Goal: Task Accomplishment & Management: Complete application form

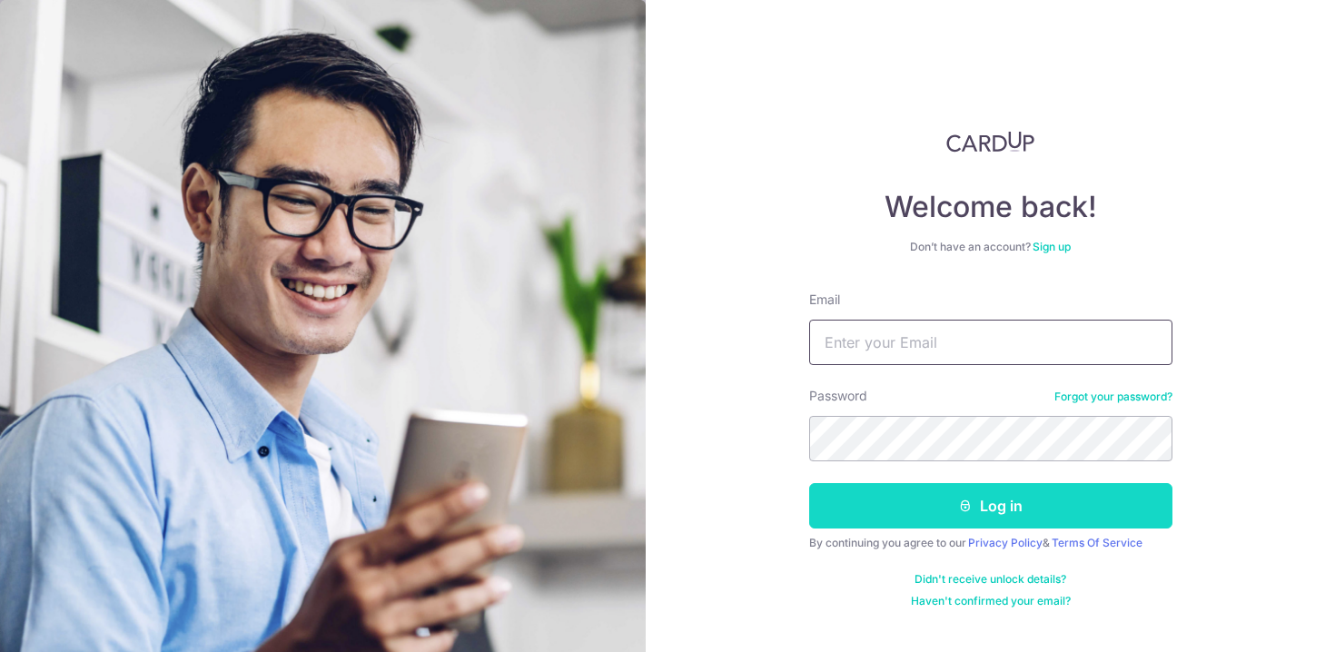
type input "himanshuchandra911@gmail.com"
click at [927, 510] on button "Log in" at bounding box center [990, 505] width 363 height 45
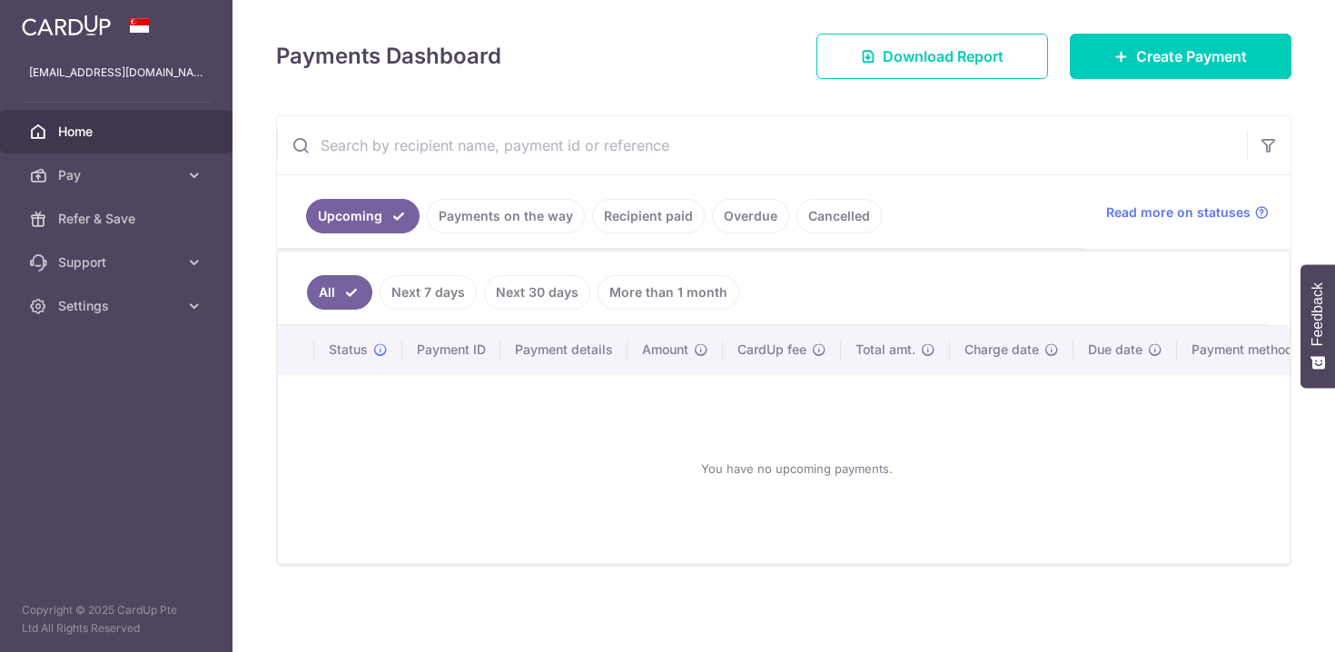
scroll to position [245, 0]
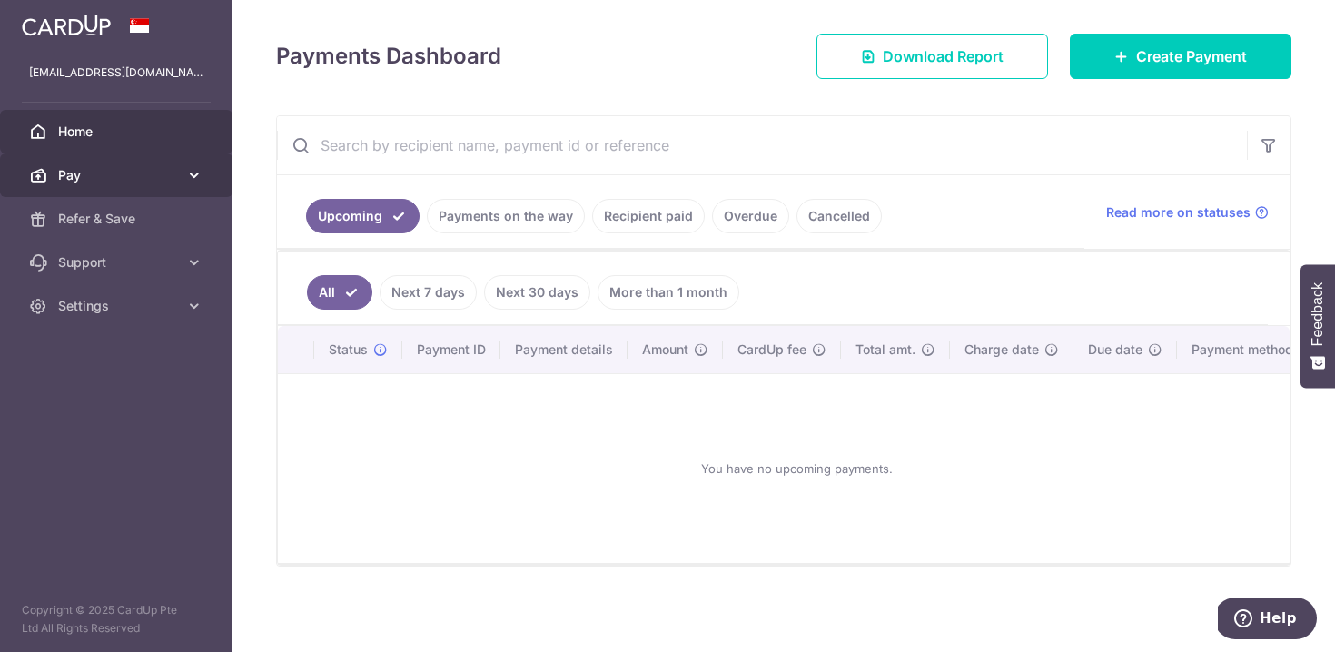
click at [179, 176] on link "Pay" at bounding box center [116, 175] width 232 height 44
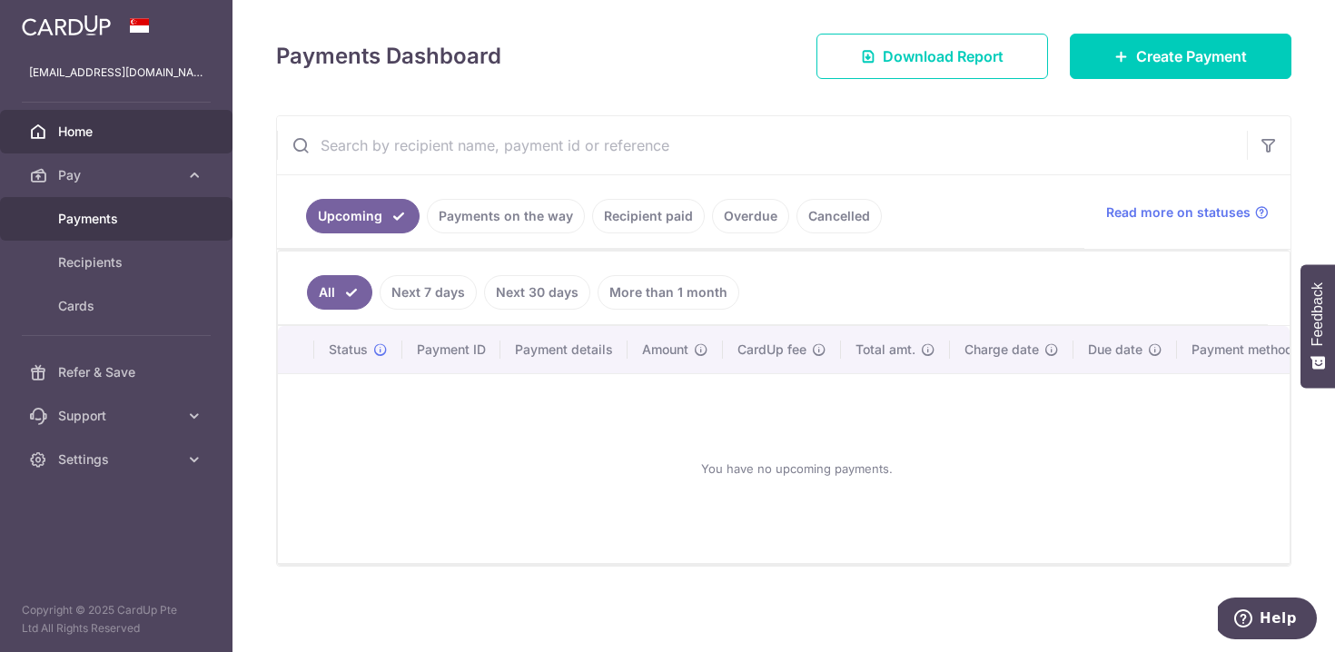
click at [99, 223] on span "Payments" at bounding box center [118, 219] width 120 height 18
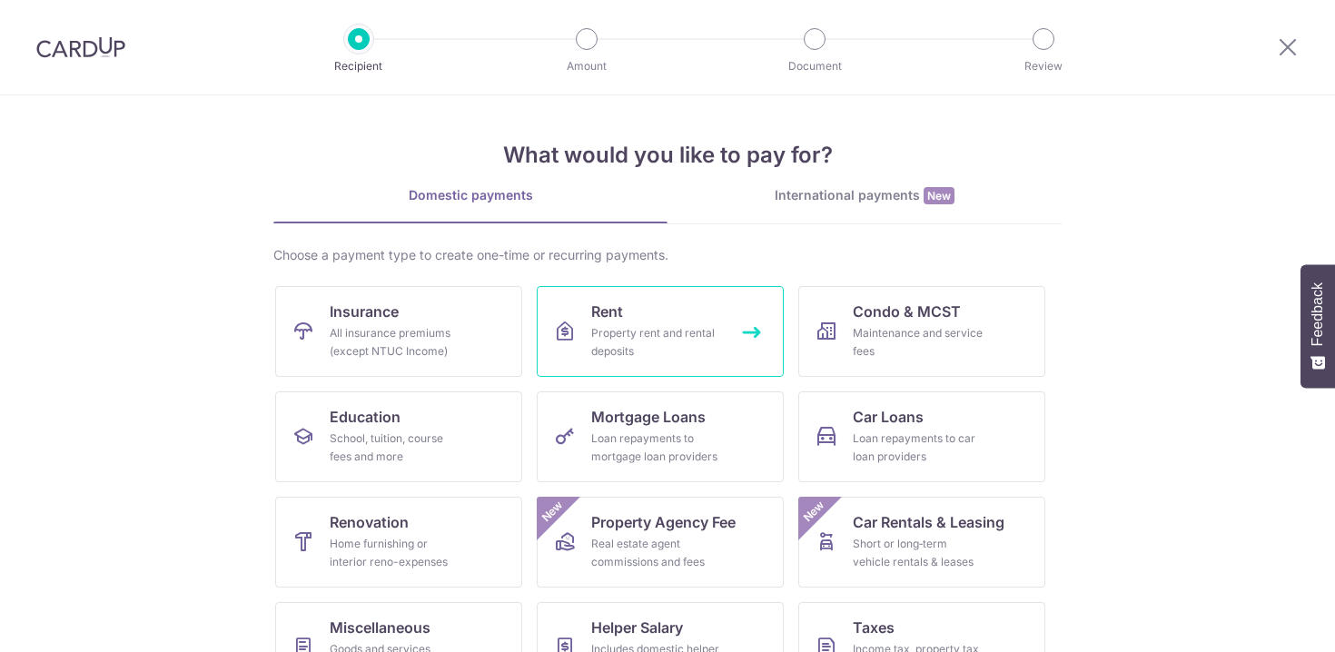
click at [603, 320] on span "Rent" at bounding box center [607, 312] width 32 height 22
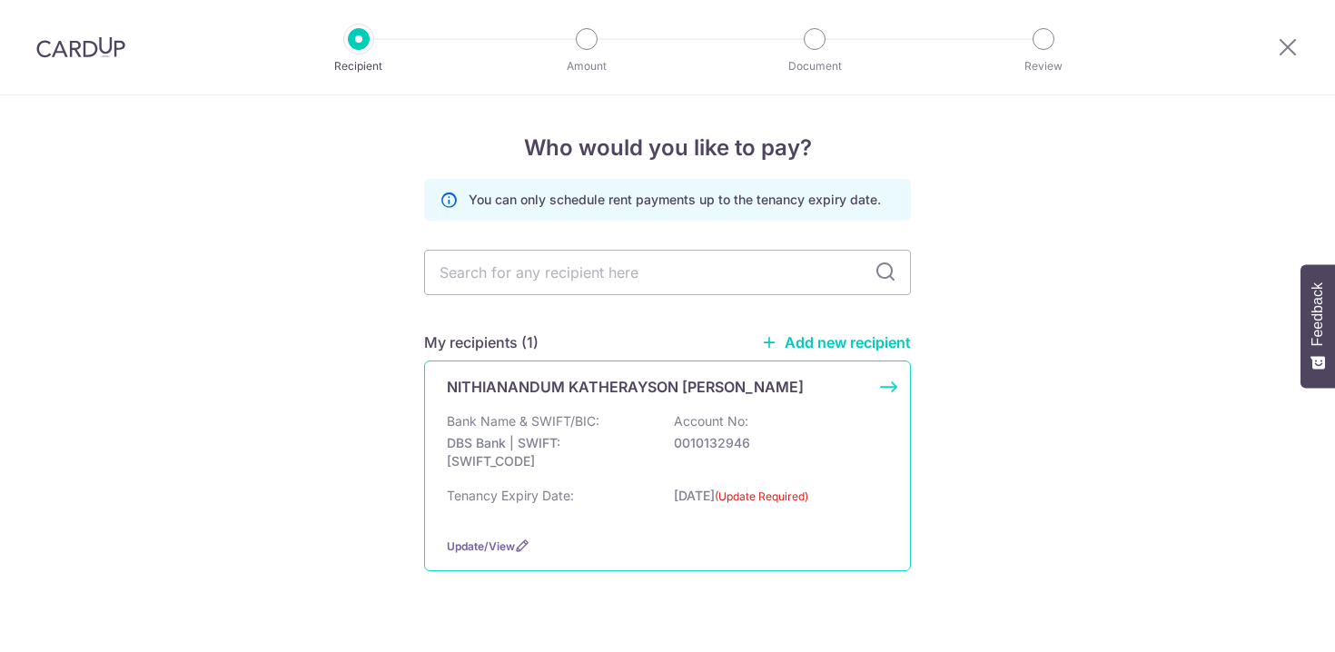
click at [629, 537] on div "Update/View" at bounding box center [667, 546] width 441 height 19
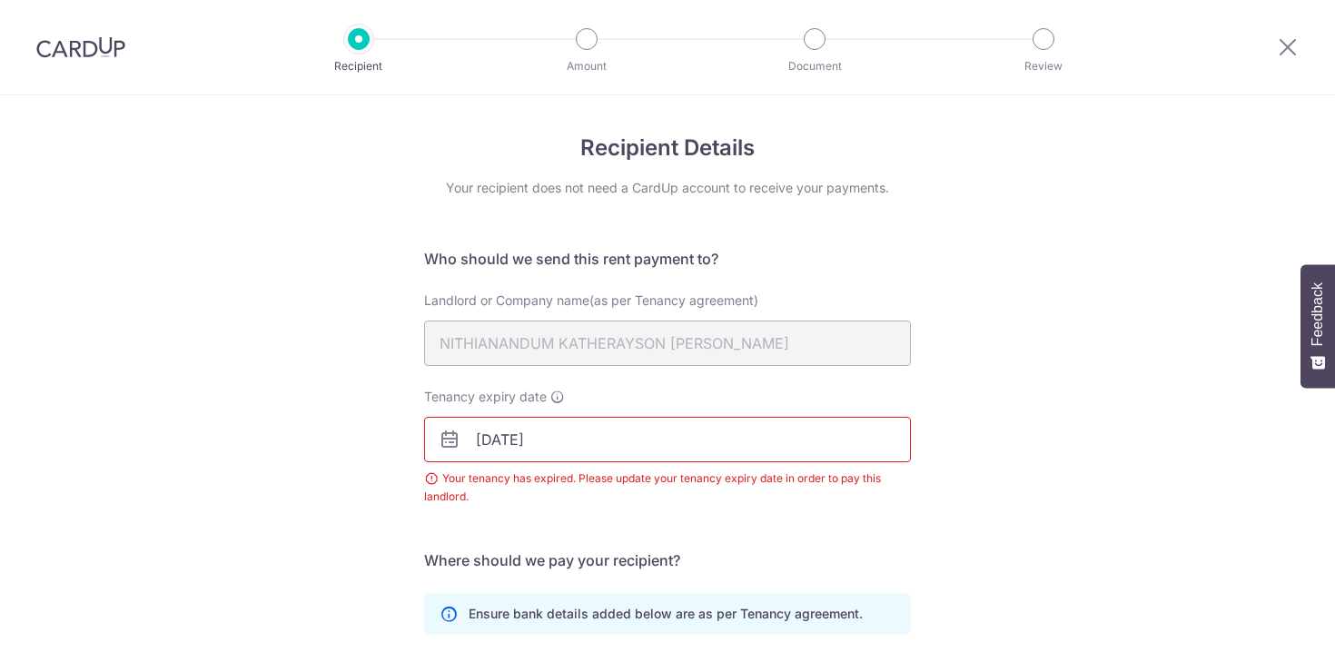
scroll to position [326, 0]
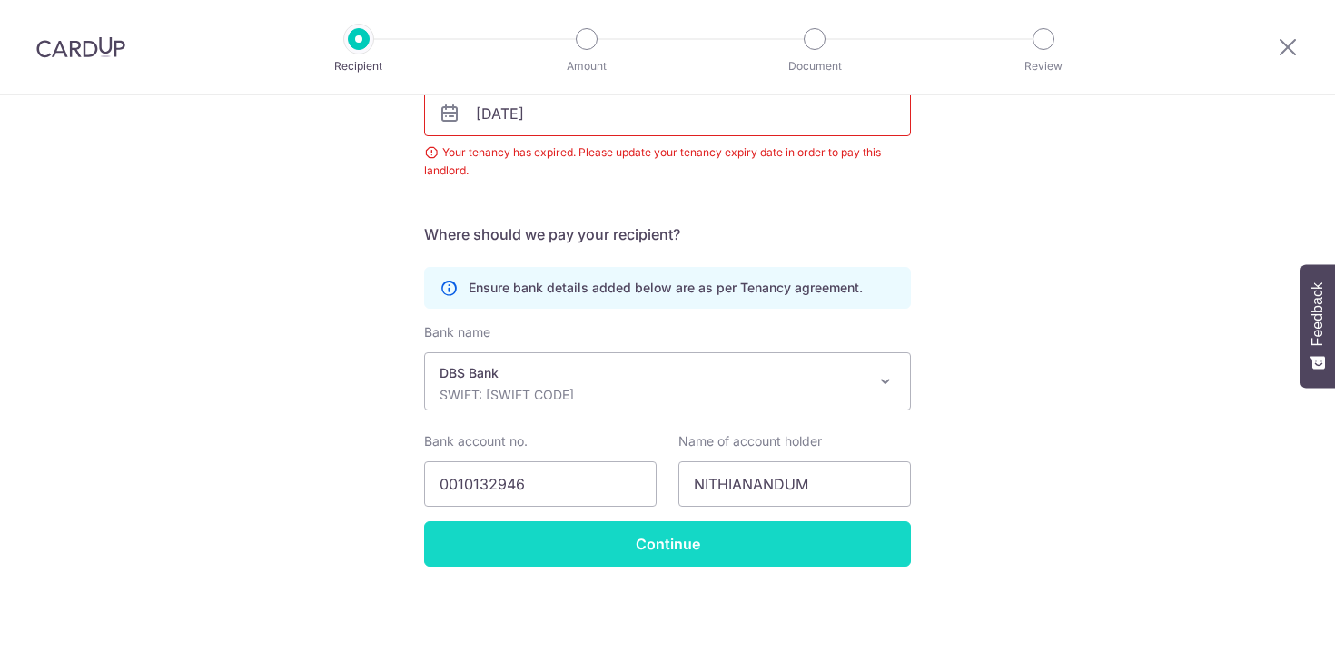
click at [650, 553] on input "Continue" at bounding box center [667, 543] width 487 height 45
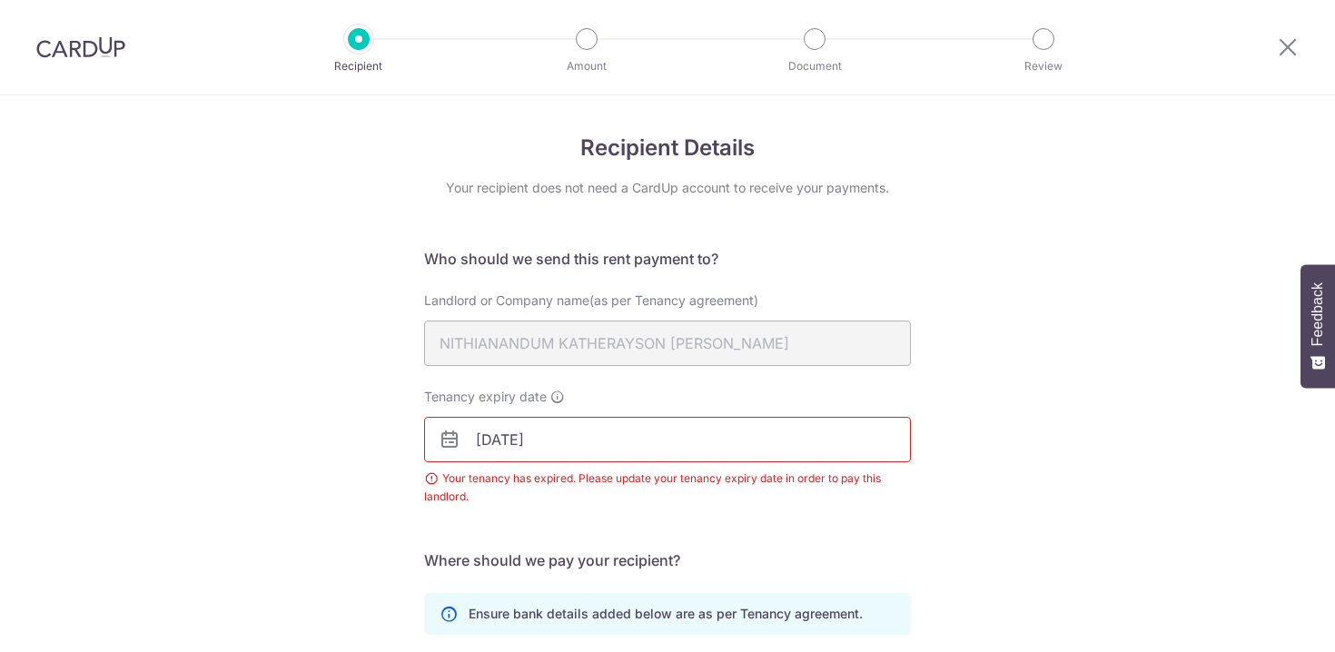
scroll to position [326, 0]
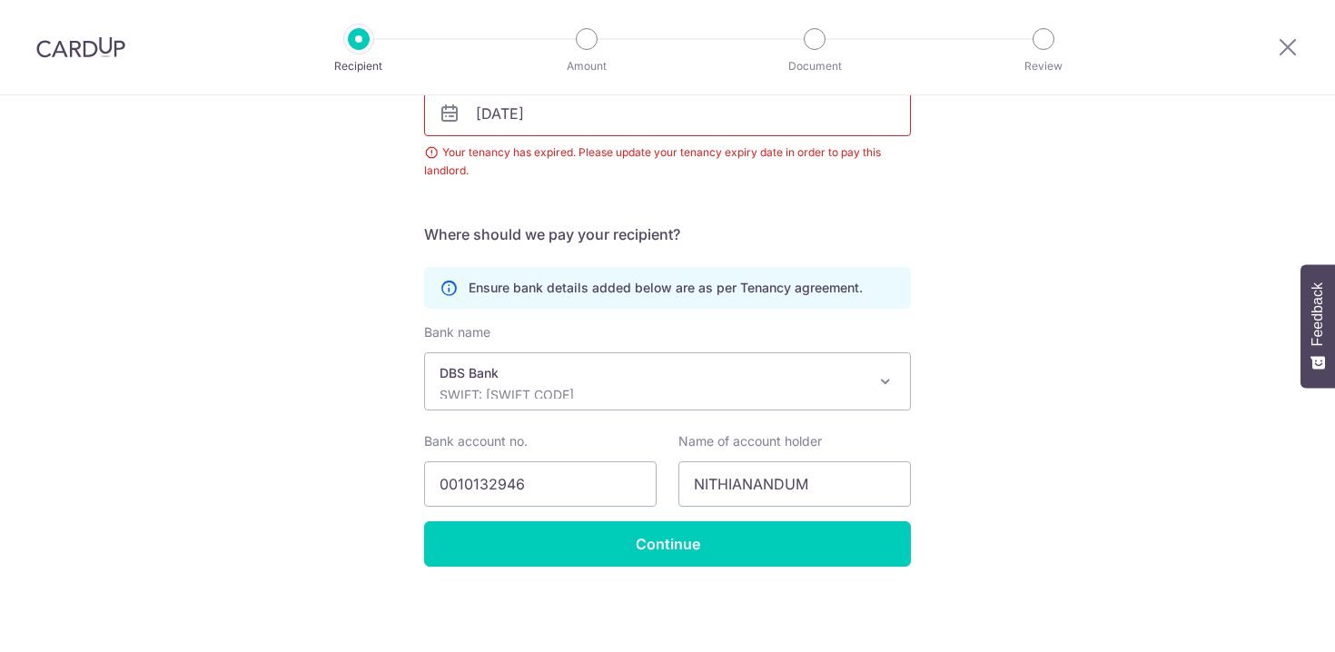
click at [1135, 255] on div "Recipient Details Your recipient does not need a CardUp account to receive your…" at bounding box center [667, 210] width 1335 height 882
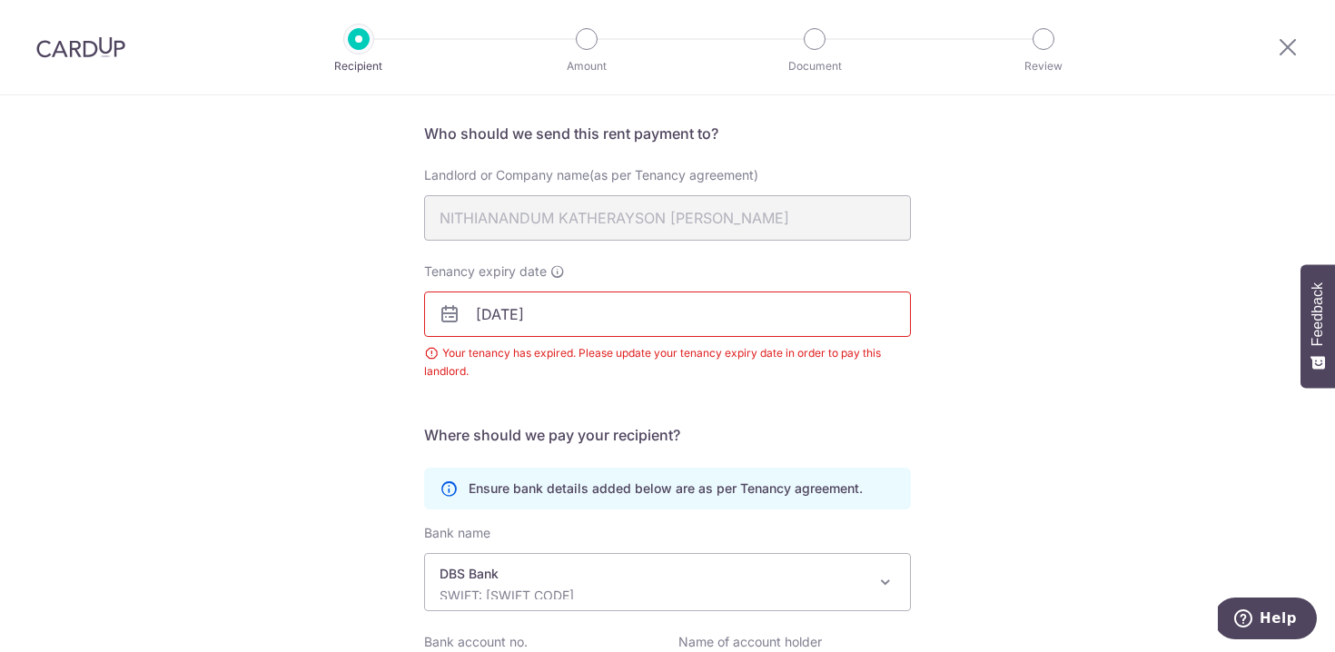
scroll to position [182, 0]
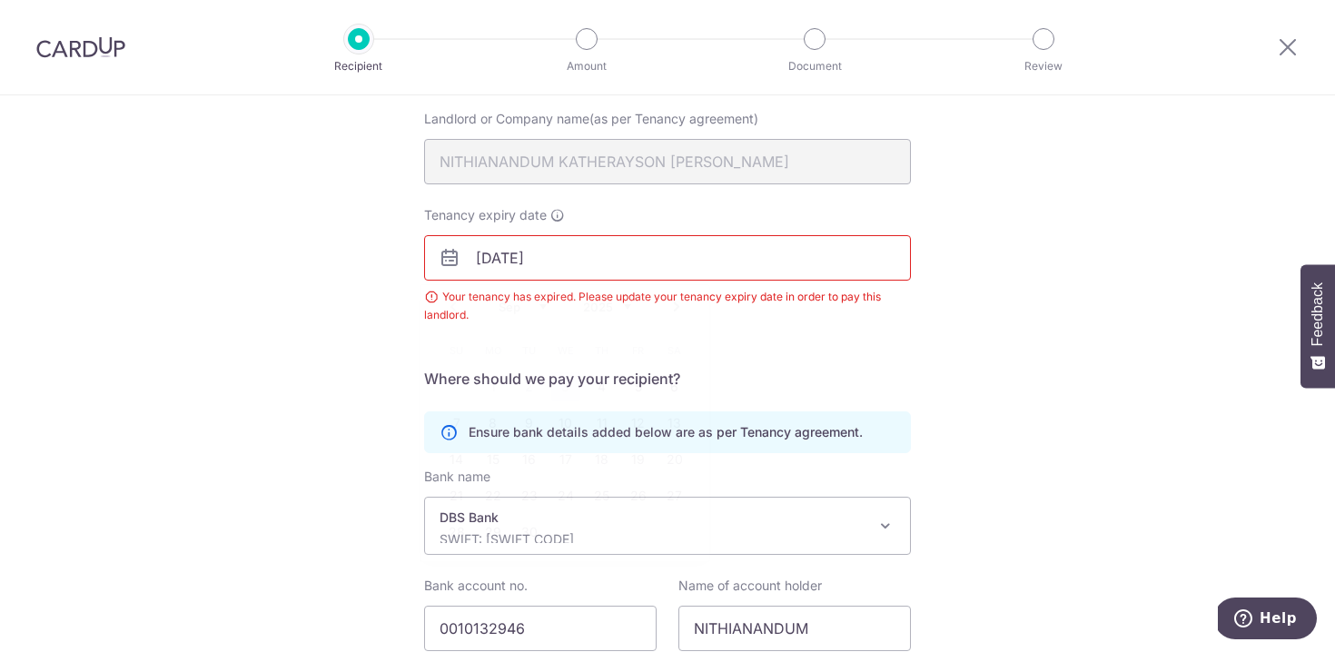
click at [574, 259] on input "15/08/2025" at bounding box center [667, 257] width 487 height 45
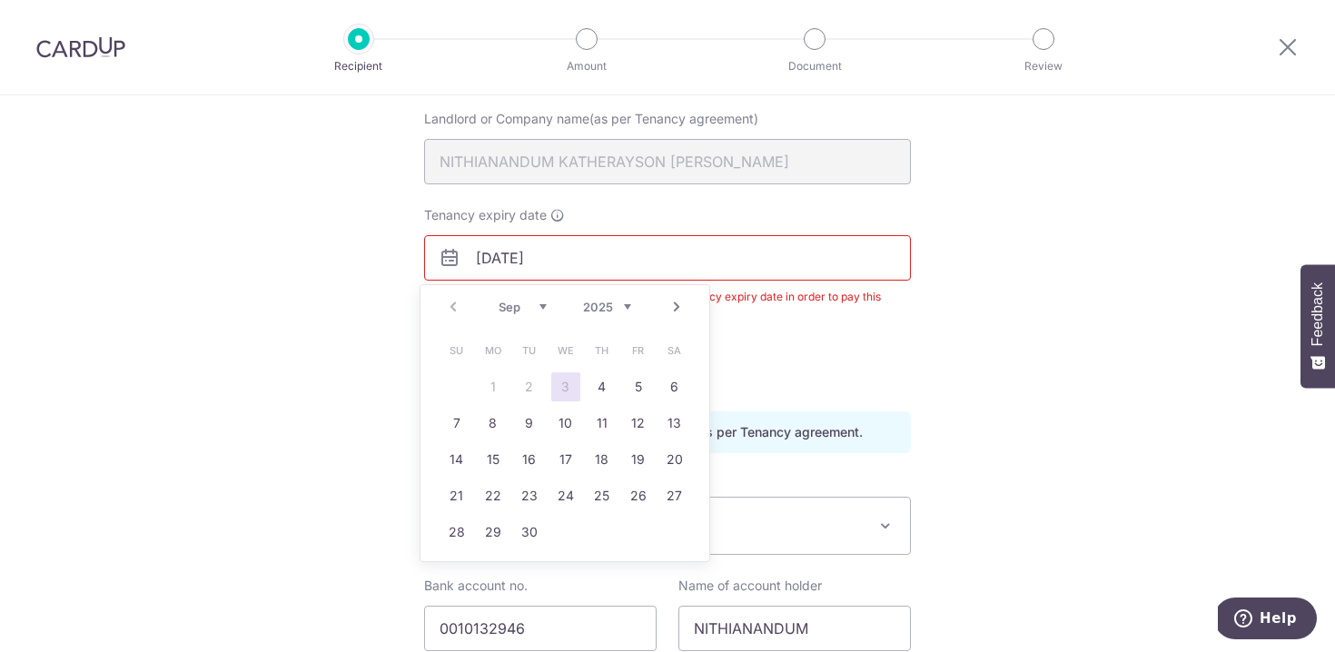
click at [621, 310] on select "2025 2026 2027 2028 2029 2030 2031 2032 2033 2034 2035" at bounding box center [607, 307] width 48 height 15
click at [542, 308] on select "Jan Feb Mar Apr May Jun Jul Aug Sep Oct Nov Dec" at bounding box center [522, 307] width 48 height 15
click at [673, 425] on link "14" at bounding box center [674, 423] width 29 height 29
type input "14/08/2027"
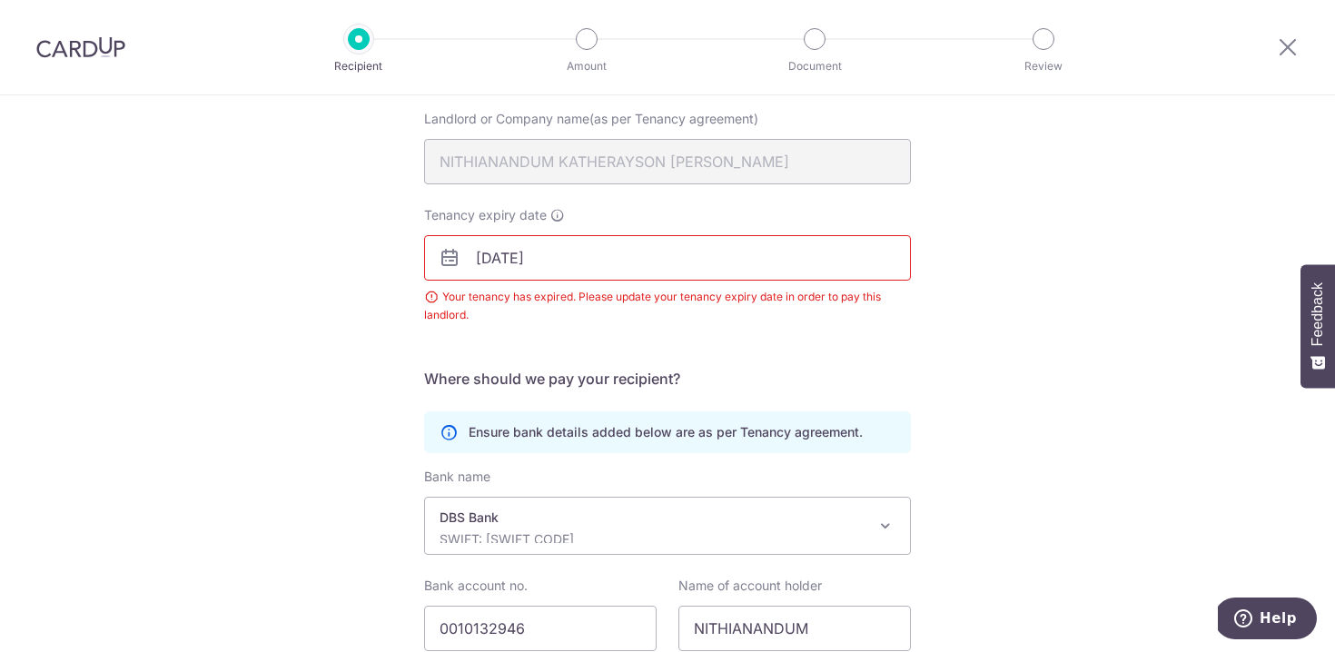
click at [1048, 364] on div "Recipient Details Your recipient does not need a CardUp account to receive your…" at bounding box center [667, 355] width 1335 height 882
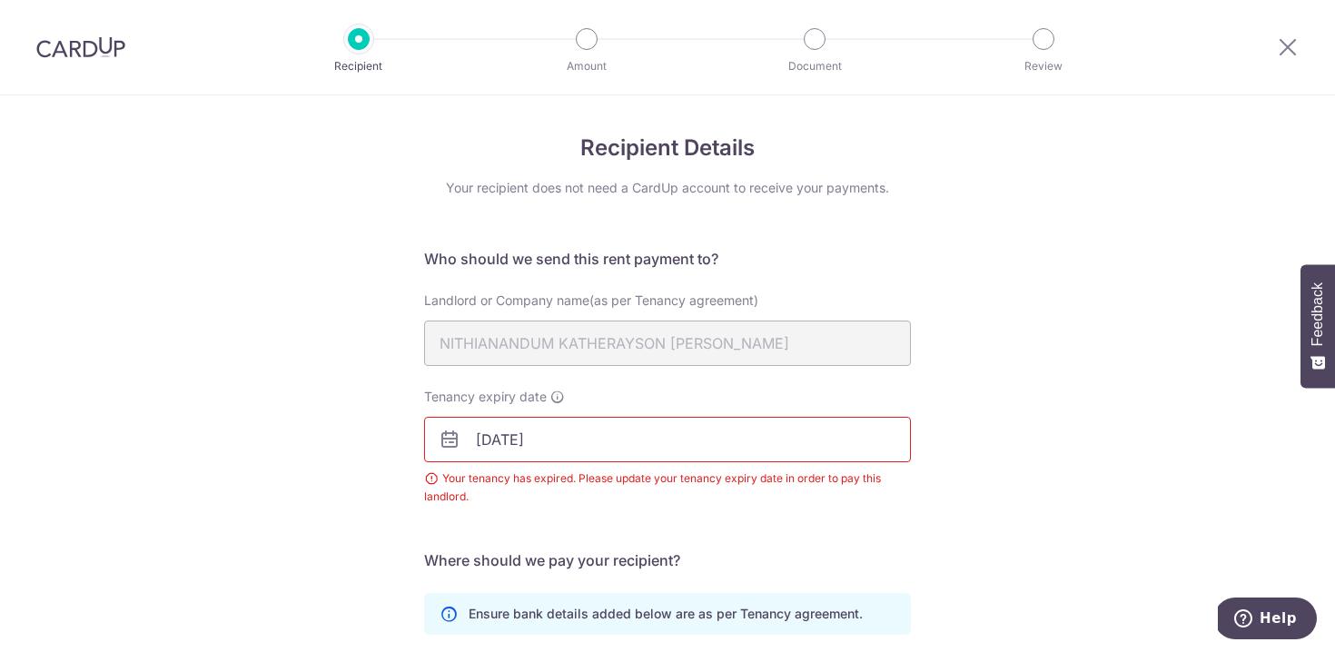
scroll to position [326, 0]
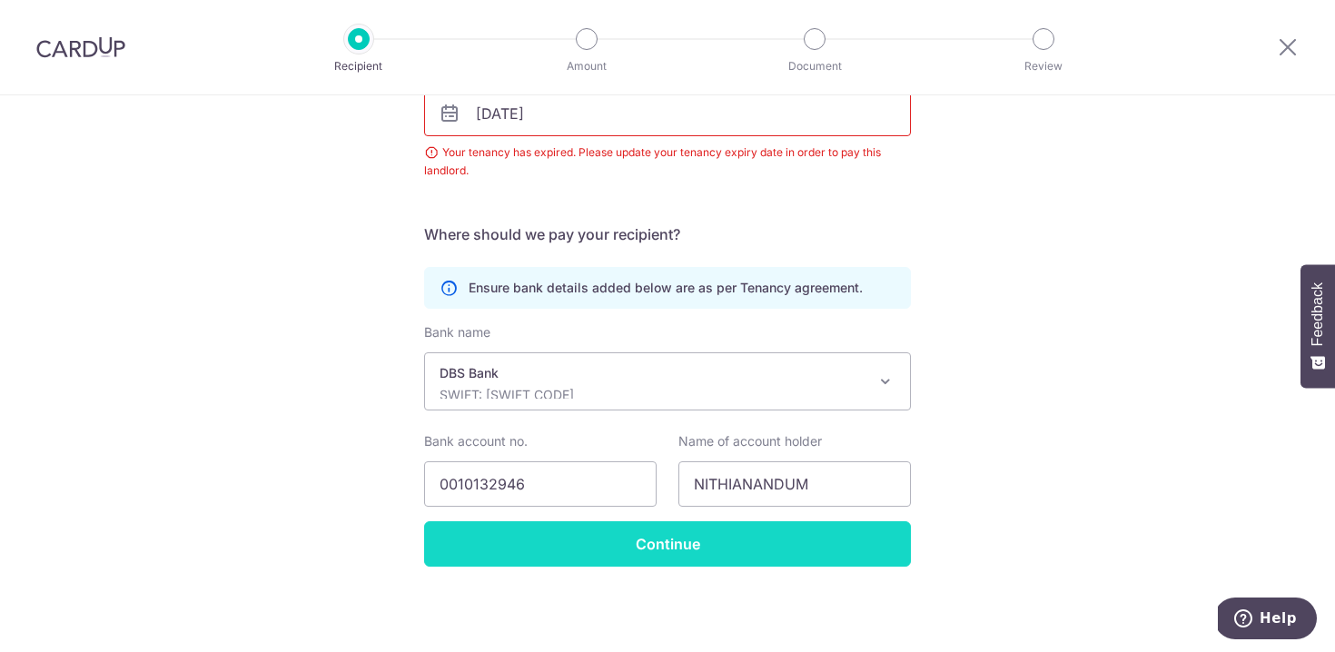
click at [668, 548] on input "Continue" at bounding box center [667, 543] width 487 height 45
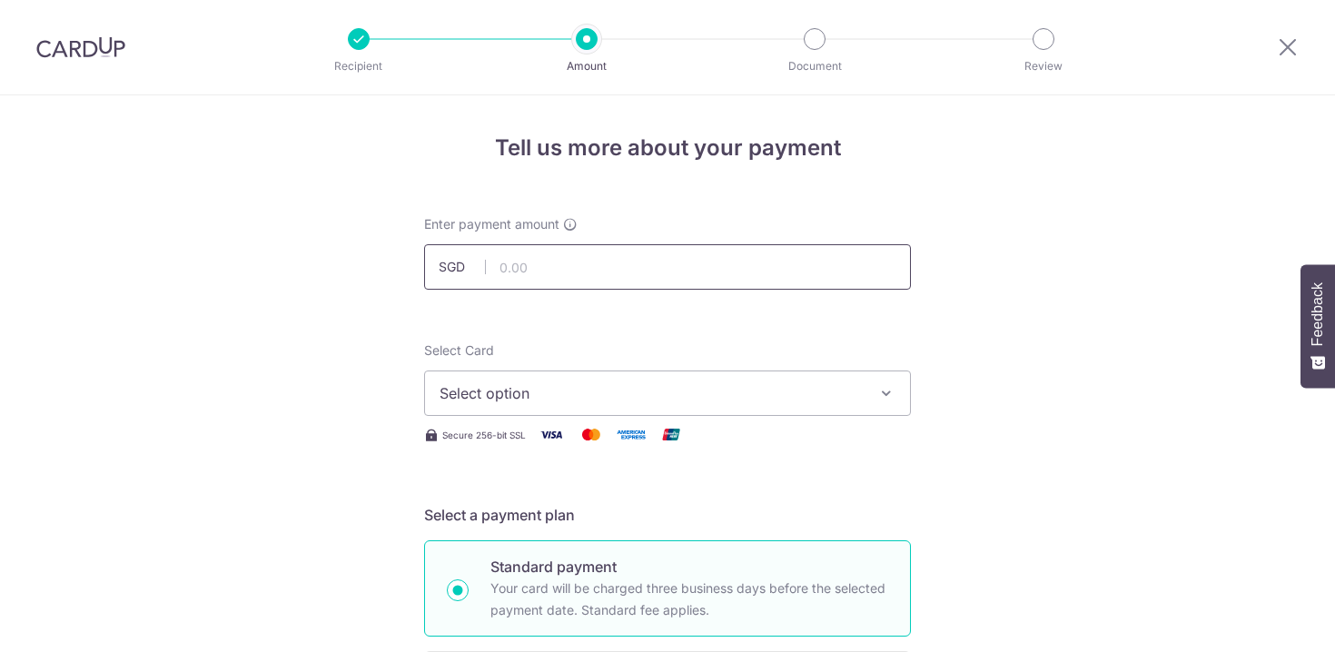
click at [596, 264] on input "text" at bounding box center [667, 266] width 487 height 45
type input "4,100.00"
click at [700, 397] on span "Select option" at bounding box center [650, 393] width 423 height 22
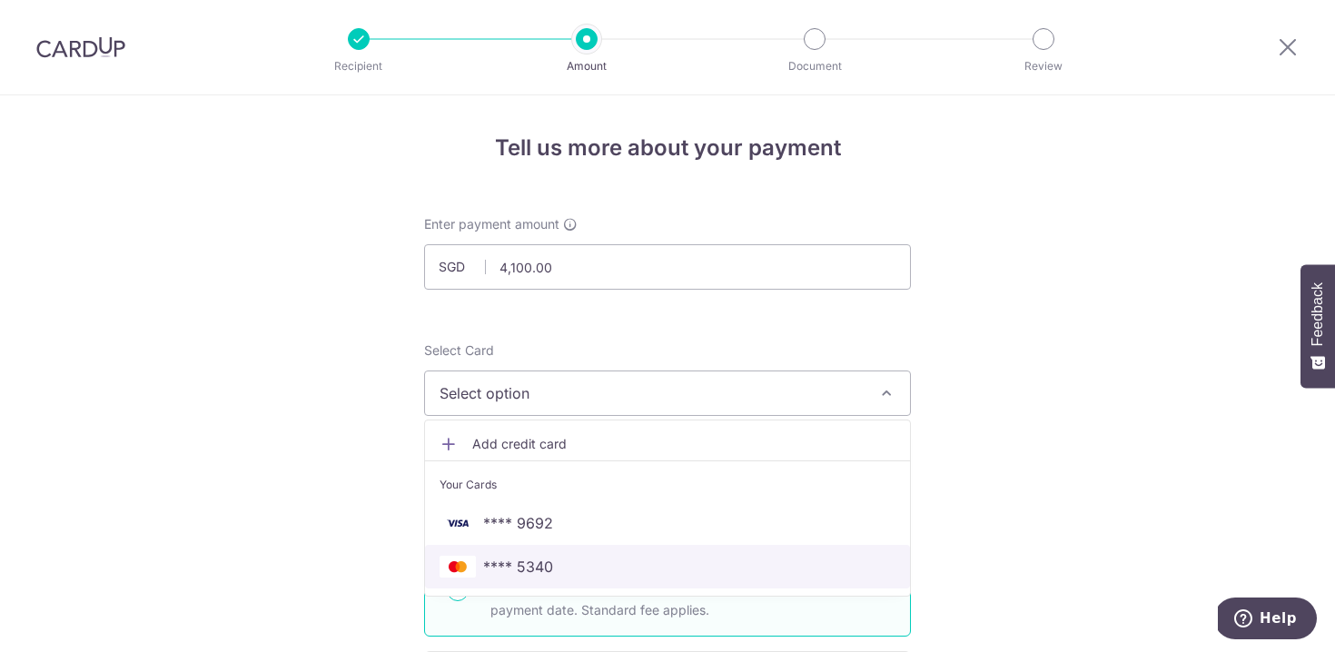
click at [571, 562] on span "**** 5340" at bounding box center [667, 567] width 456 height 22
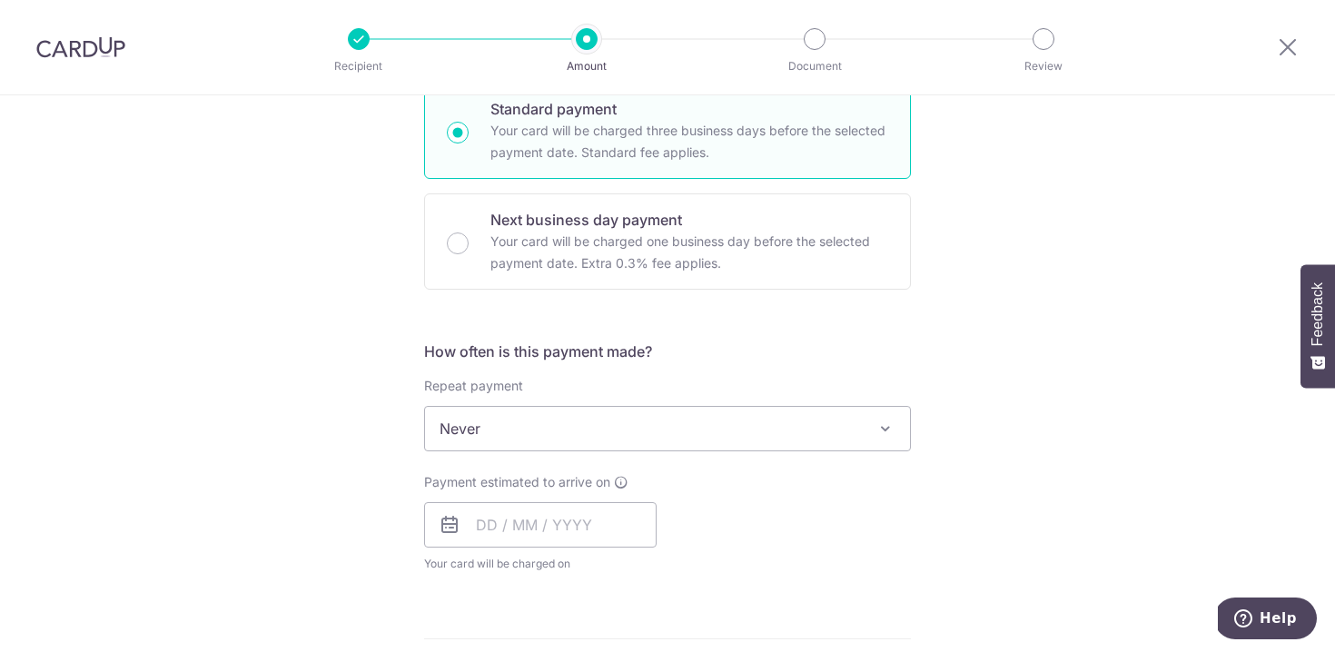
scroll to position [508, 0]
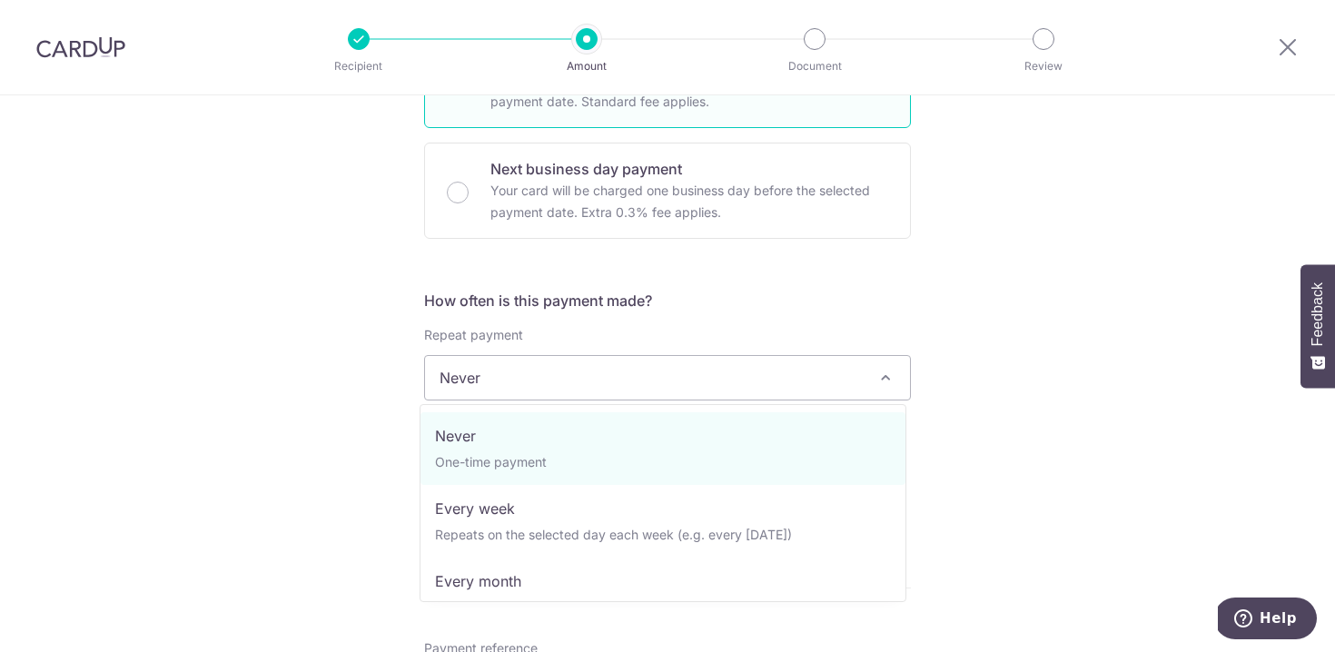
click at [879, 377] on span at bounding box center [885, 378] width 22 height 22
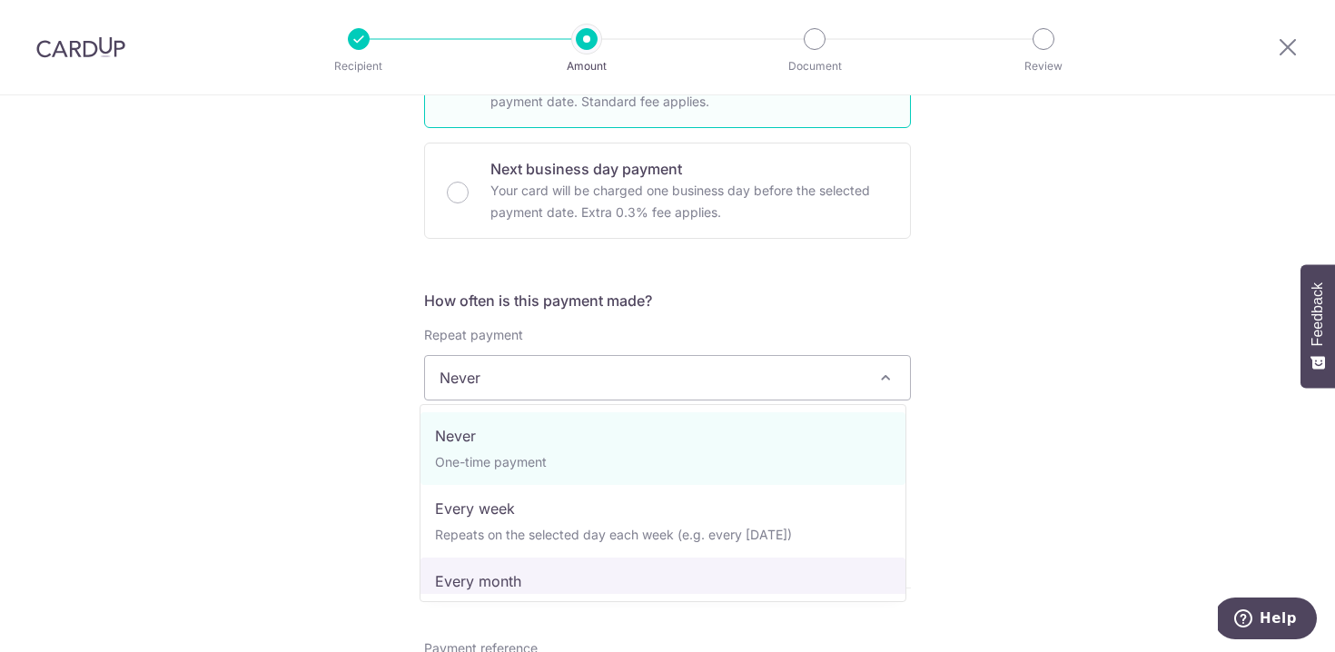
select select "3"
type input "14/08/2027"
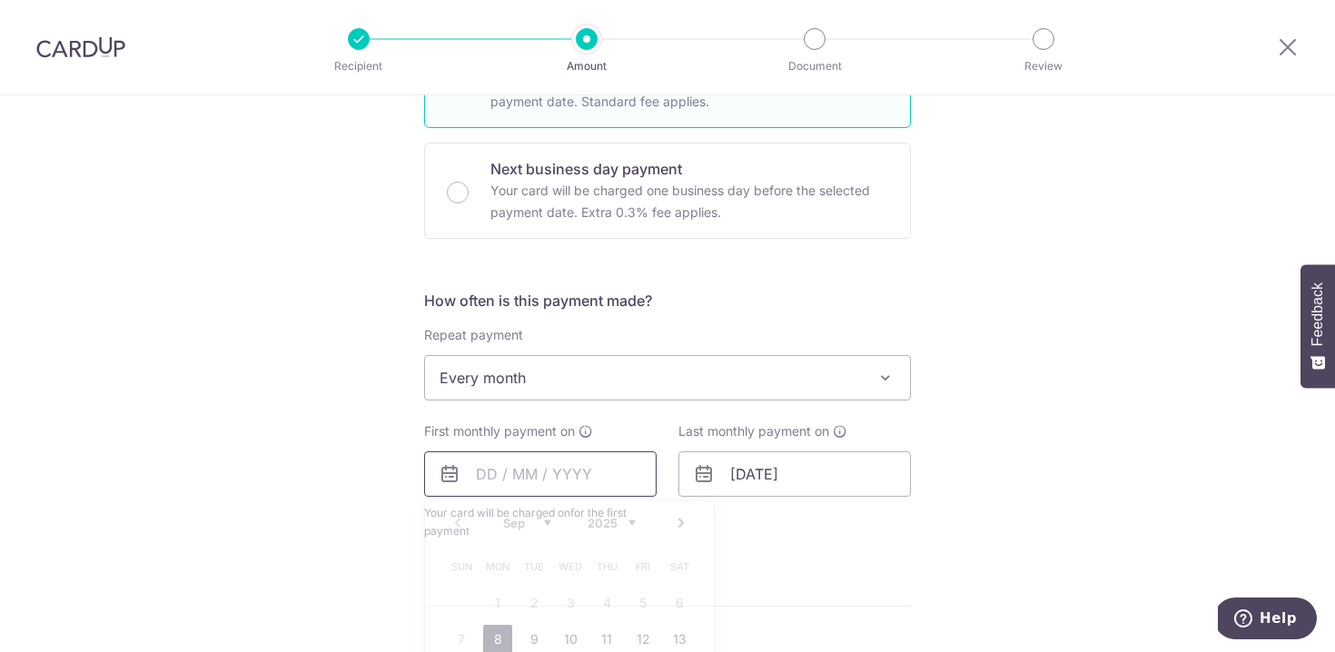
click at [473, 474] on input "text" at bounding box center [540, 473] width 232 height 45
click at [1147, 389] on div "Tell us more about your payment Enter payment amount SGD 4,100.00 4100.00 Selec…" at bounding box center [667, 417] width 1335 height 1660
click at [475, 475] on input "text" at bounding box center [540, 473] width 232 height 45
click at [1220, 333] on div "Tell us more about your payment Enter payment amount SGD 4,100.00 4100.00 Selec…" at bounding box center [667, 417] width 1335 height 1660
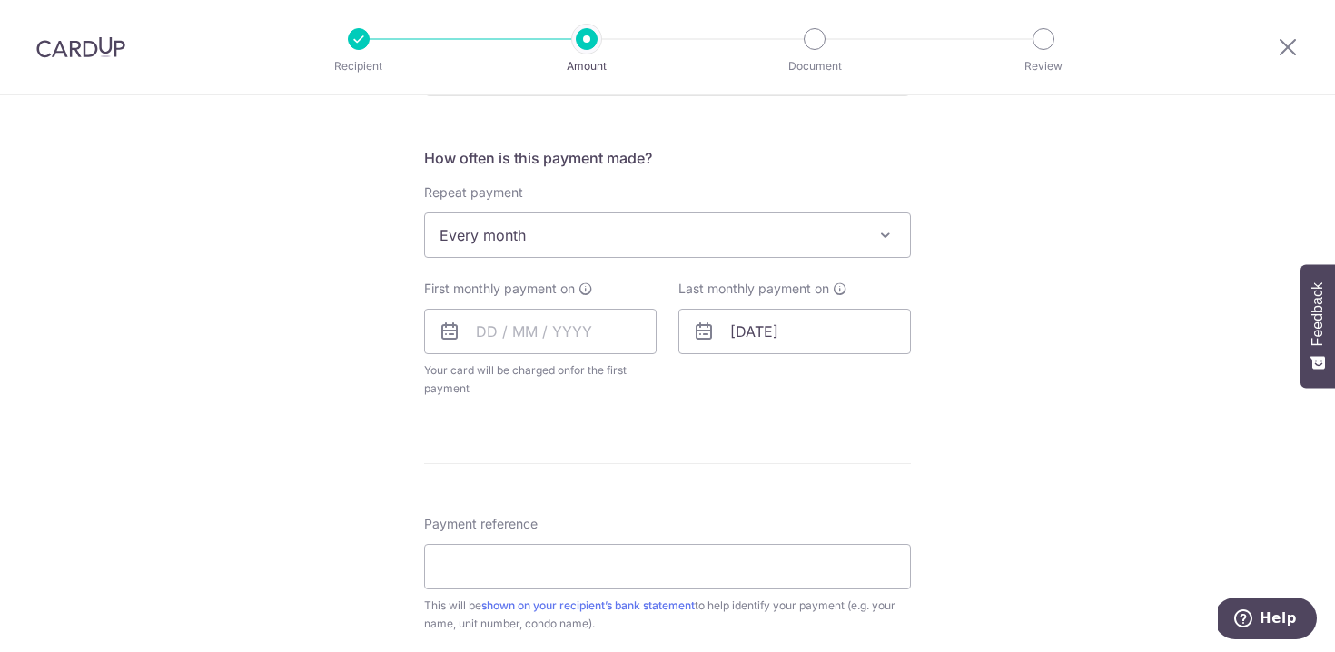
scroll to position [654, 0]
click at [478, 332] on input "text" at bounding box center [540, 328] width 232 height 45
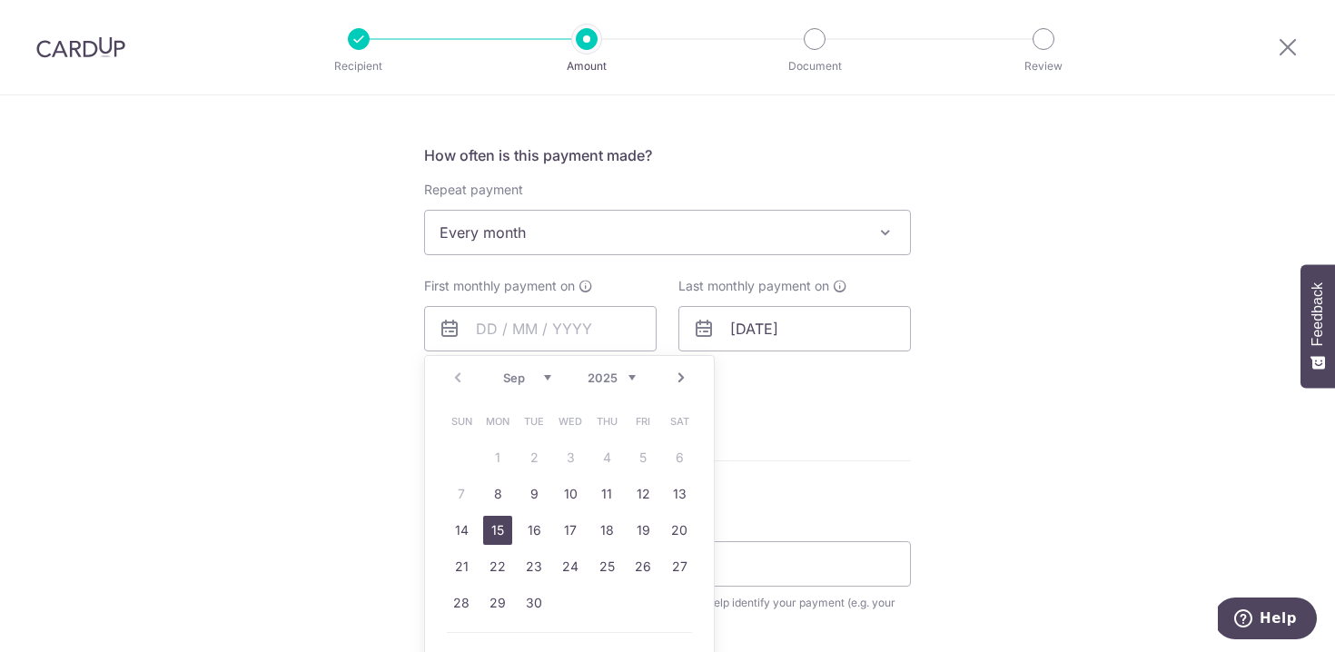
click at [487, 534] on link "15" at bounding box center [497, 530] width 29 height 29
type input "[DATE]"
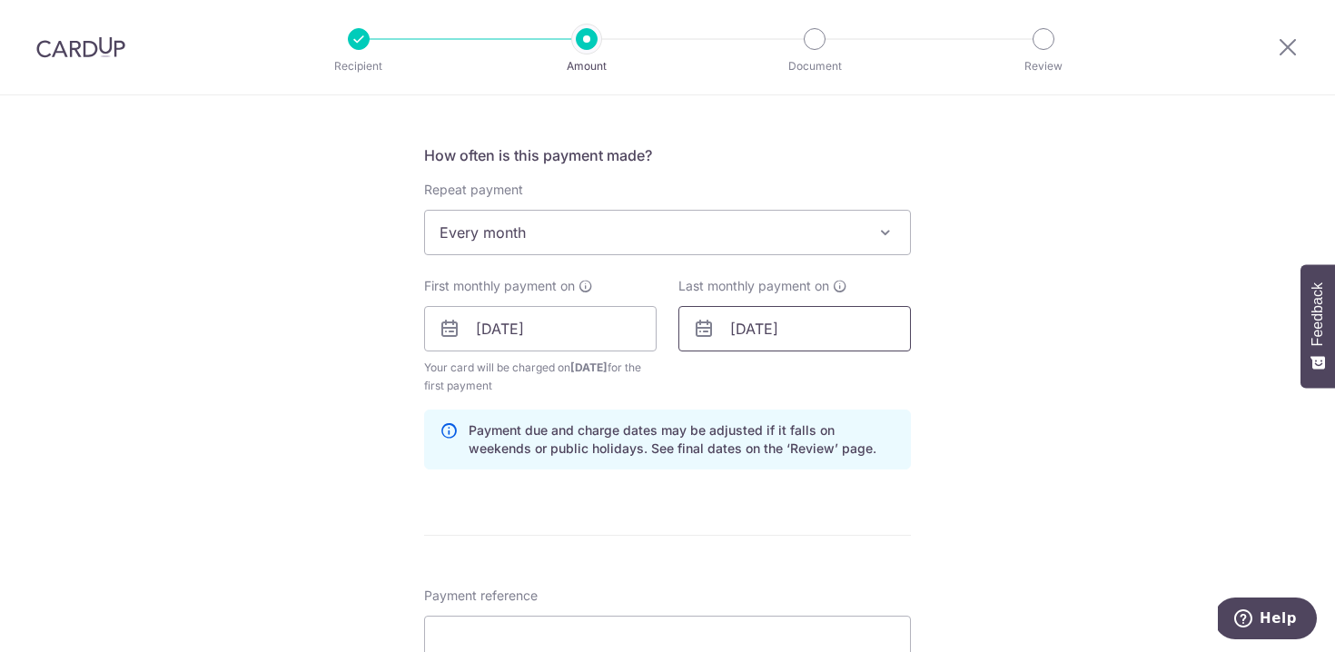
click at [831, 324] on input "14/08/2027" at bounding box center [794, 328] width 232 height 45
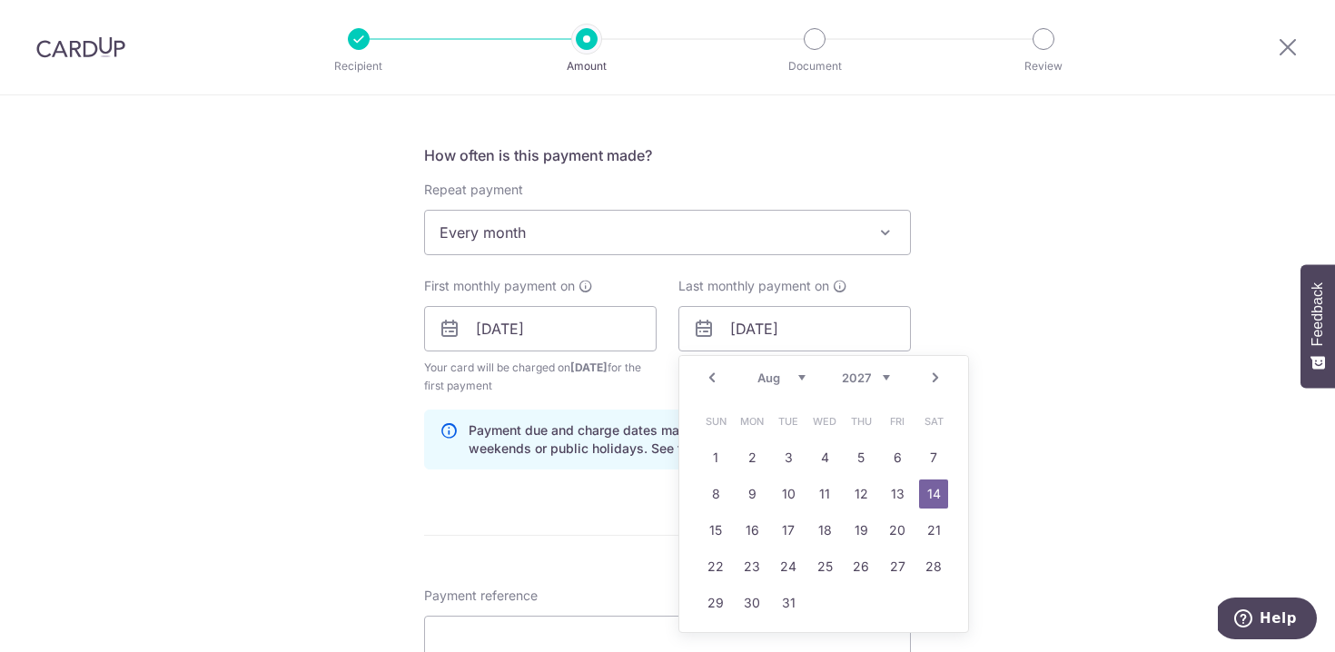
click at [793, 379] on select "Jan Feb Mar Apr May Jun Jul Aug Sep Oct Nov Dec" at bounding box center [781, 377] width 48 height 15
click at [852, 529] on link "15" at bounding box center [860, 530] width 29 height 29
type input "15/07/2027"
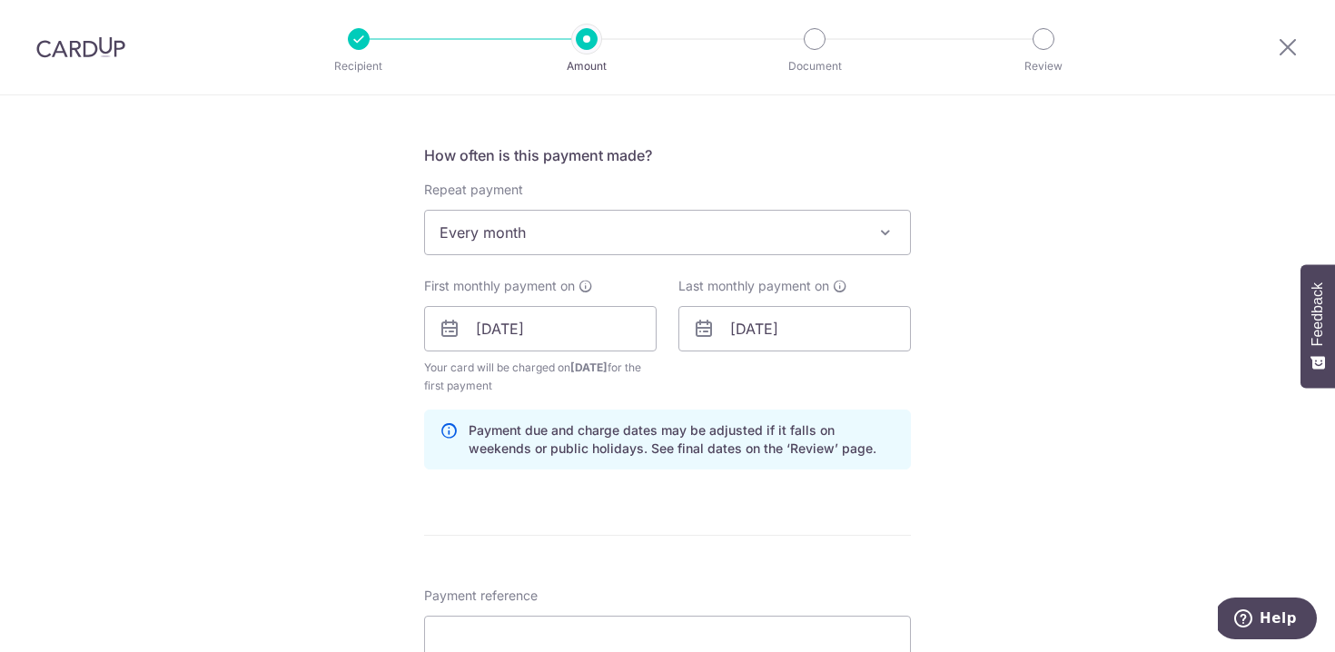
click at [1023, 409] on div "Tell us more about your payment Enter payment amount SGD 4,100.00 4100.00 Selec…" at bounding box center [667, 309] width 1335 height 1735
click at [1255, 291] on div "Tell us more about your payment Enter payment amount SGD 4,100.00 4100.00 Selec…" at bounding box center [667, 309] width 1335 height 1735
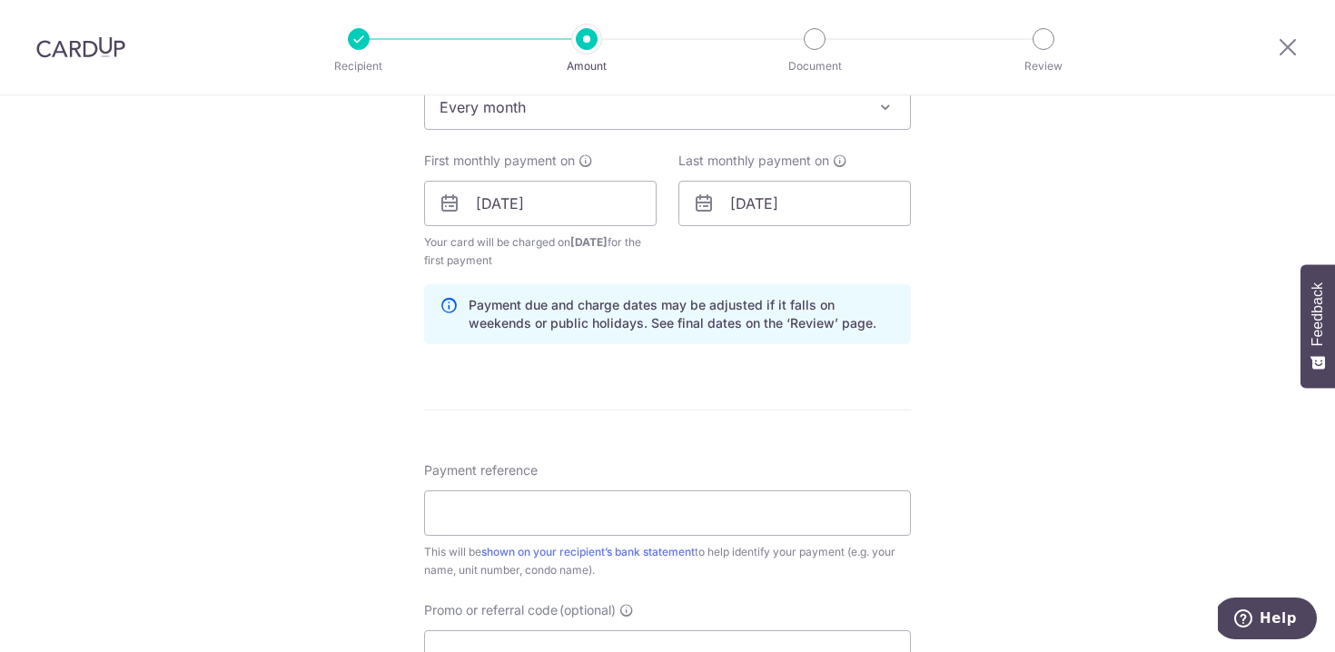
scroll to position [835, 0]
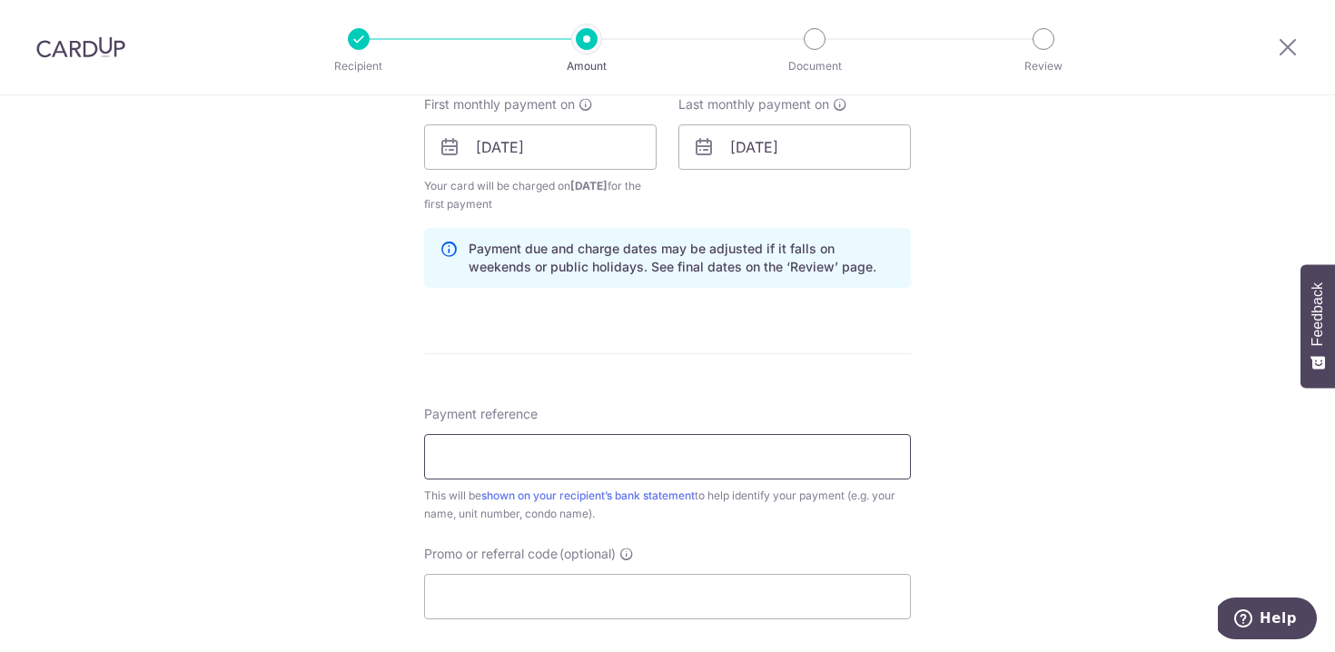
click at [743, 446] on input "Payment reference" at bounding box center [667, 456] width 487 height 45
type input "Rent-[PERSON_NAME]"
click at [722, 577] on input "Promo or referral code (optional)" at bounding box center [667, 596] width 487 height 45
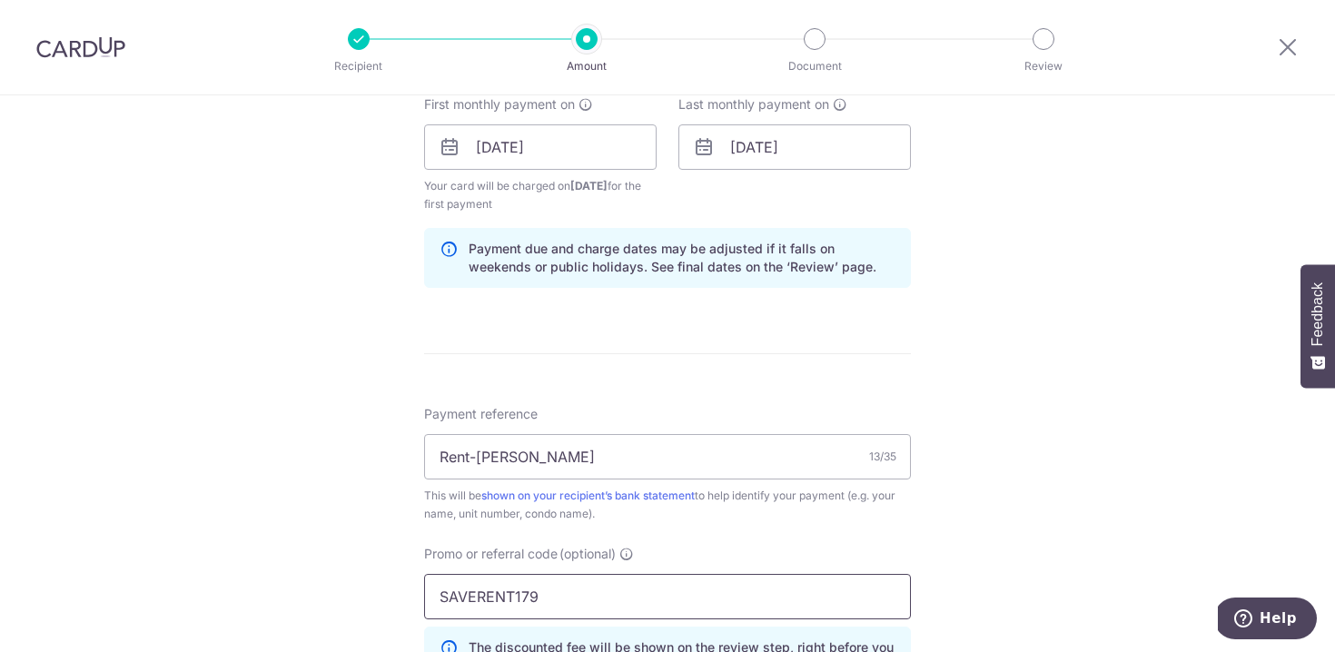
type input "SAVERENT179"
click at [1118, 498] on div "Tell us more about your payment Enter payment amount SGD 4,100.00 4100.00 Selec…" at bounding box center [667, 168] width 1335 height 1817
click at [1179, 435] on div "Tell us more about your payment Enter payment amount SGD 4,100.00 4100.00 Selec…" at bounding box center [667, 168] width 1335 height 1817
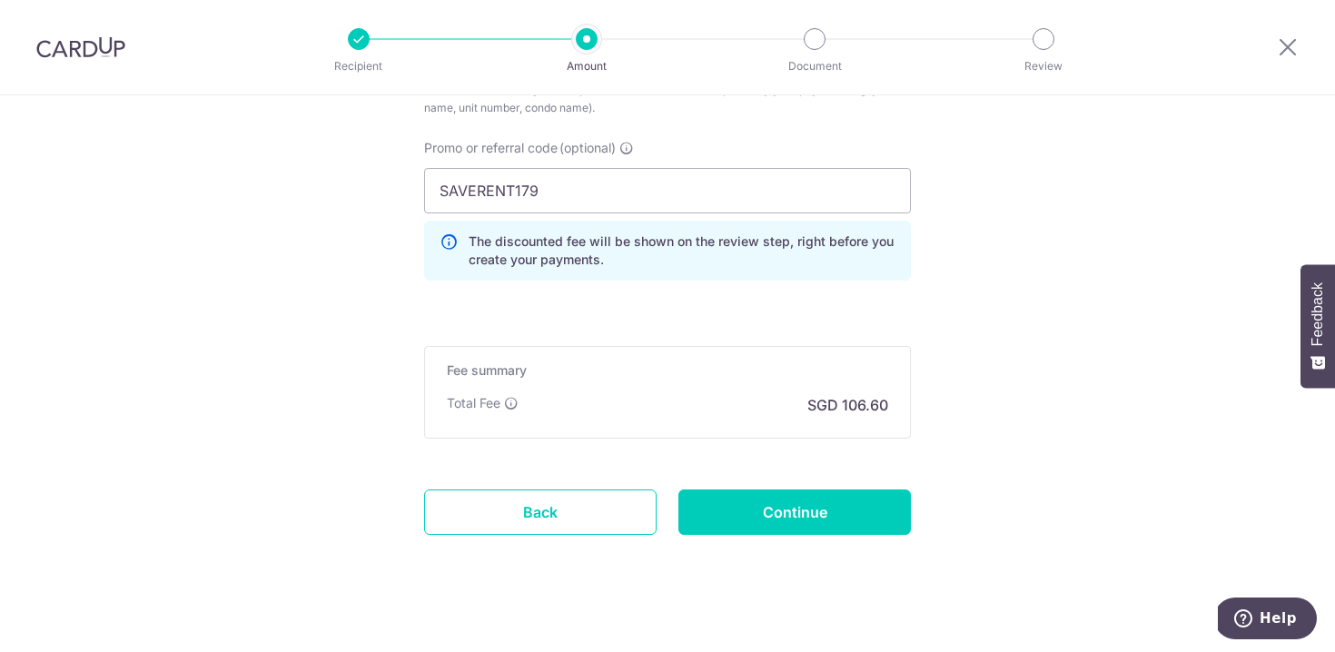
scroll to position [1260, 0]
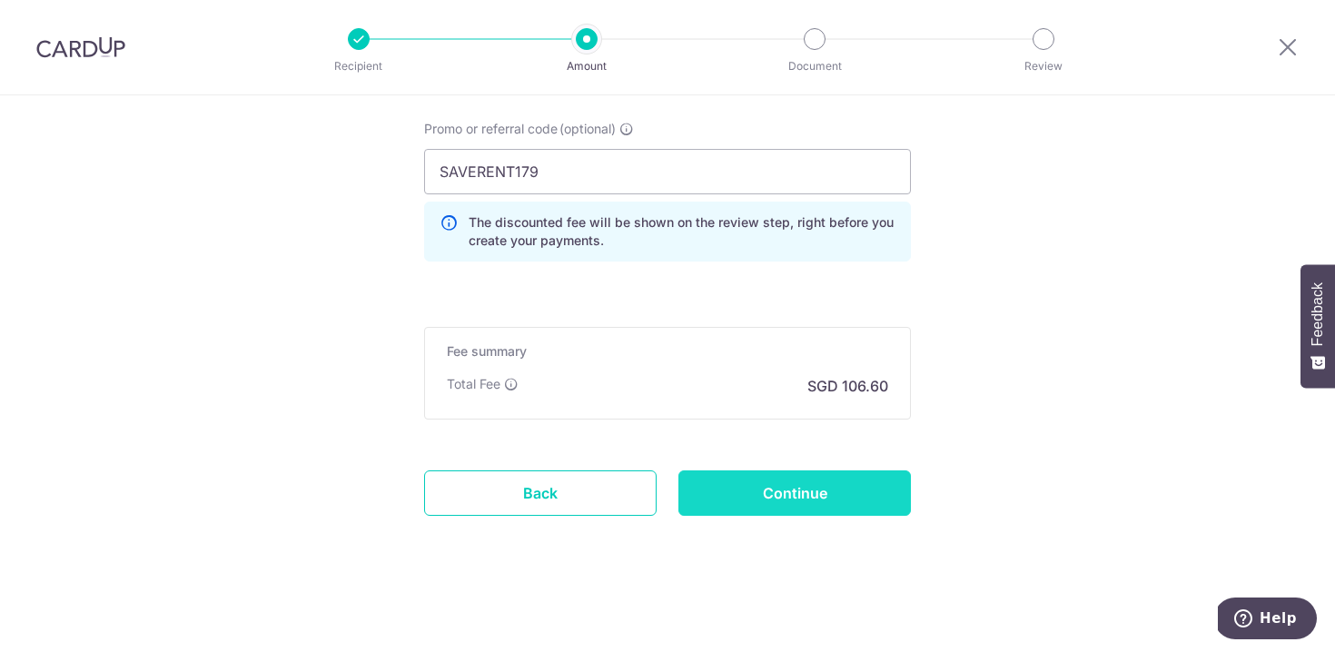
click at [790, 487] on input "Continue" at bounding box center [794, 492] width 232 height 45
type input "Create Schedule"
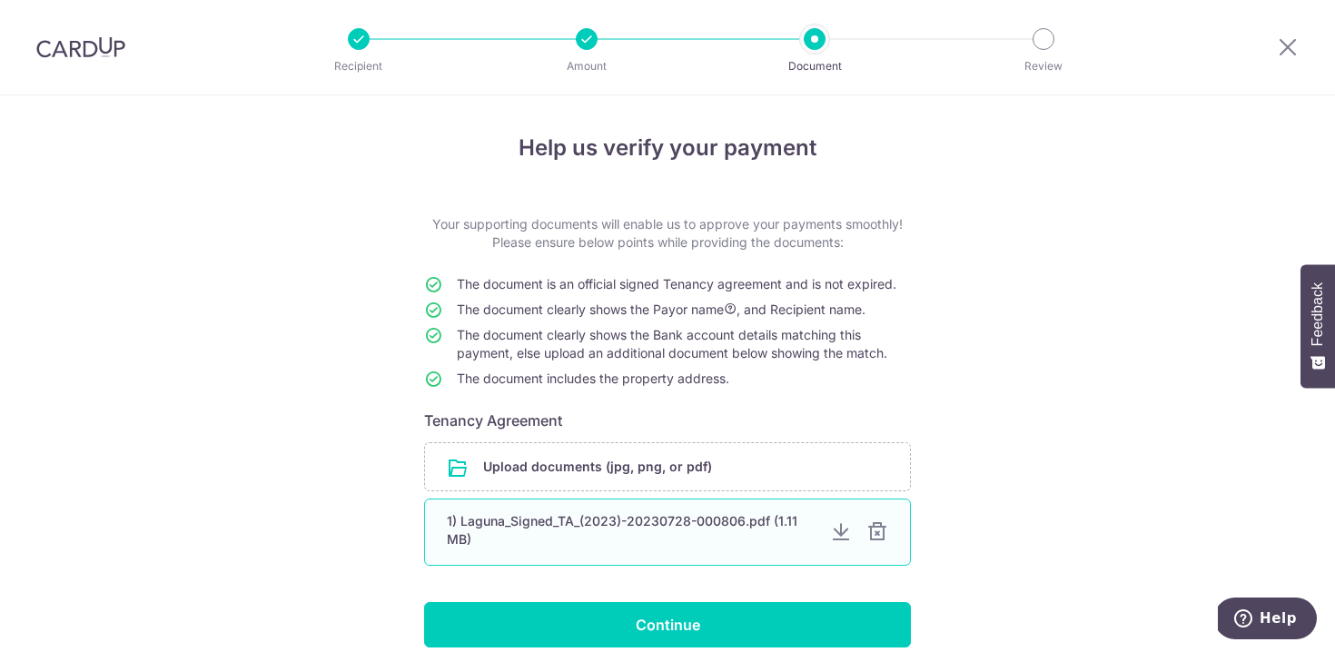
click at [878, 536] on div at bounding box center [877, 532] width 22 height 22
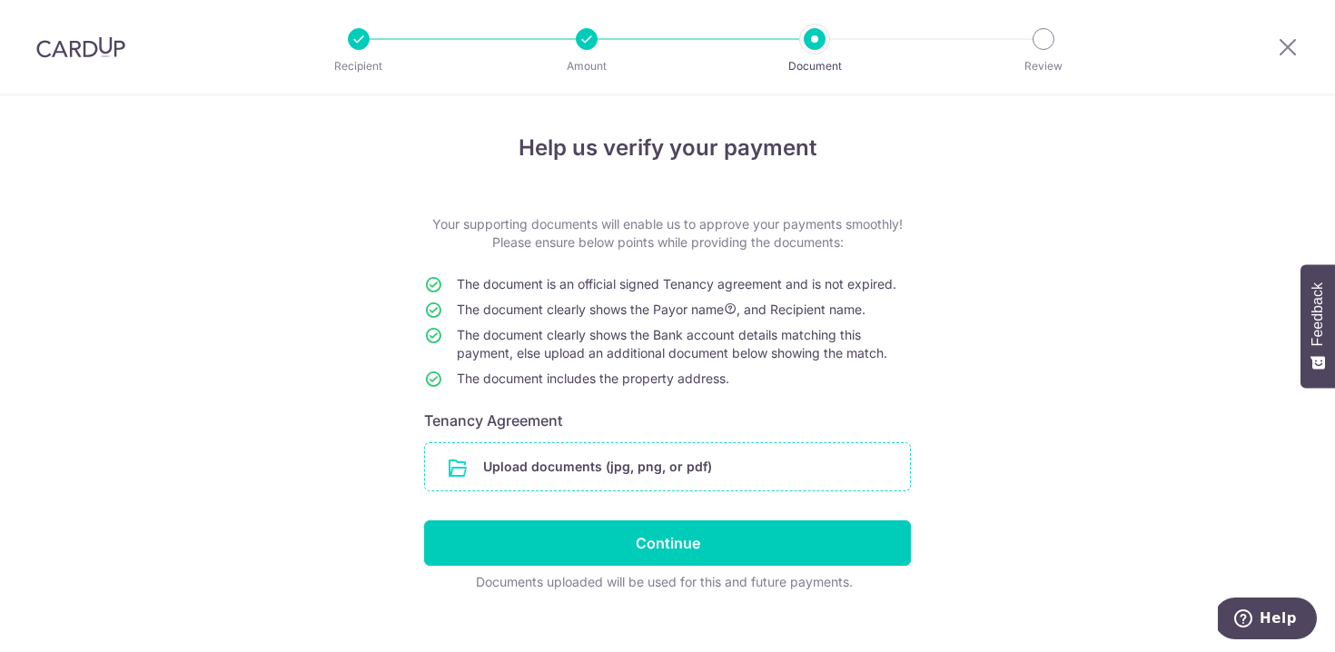
click at [550, 467] on input "file" at bounding box center [667, 466] width 485 height 47
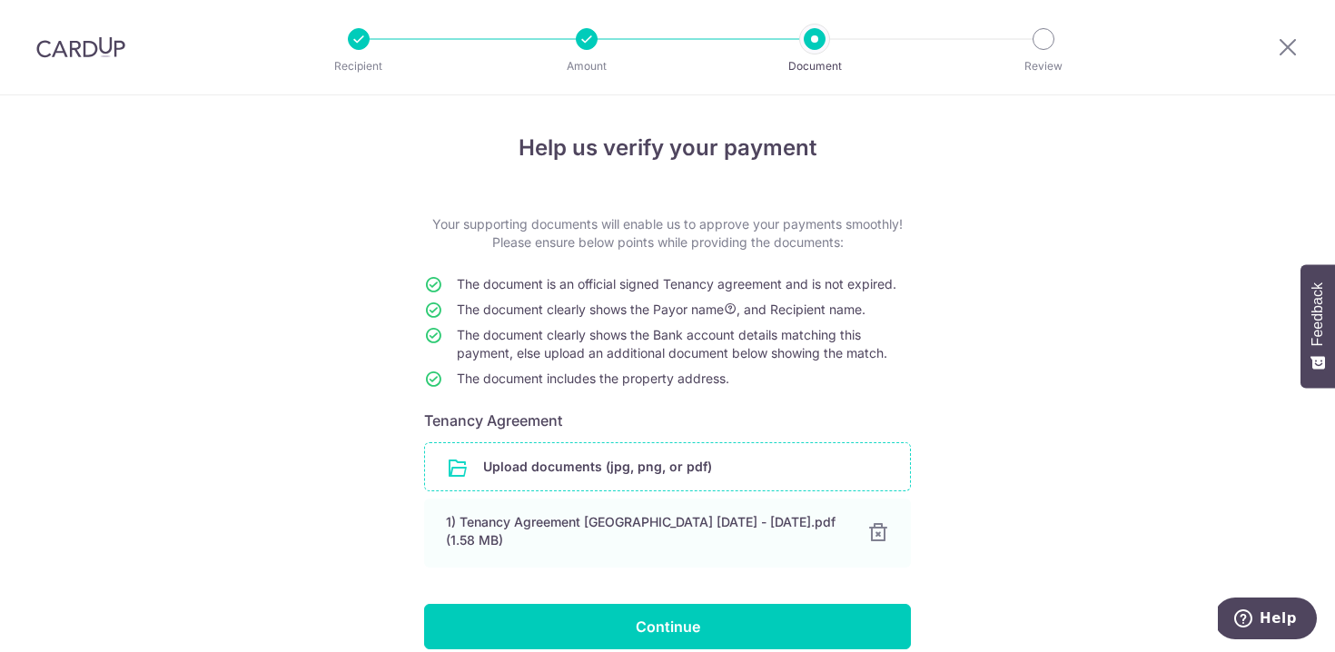
click at [1227, 328] on div "Help us verify your payment Your supporting documents will enable us to approve…" at bounding box center [667, 427] width 1335 height 665
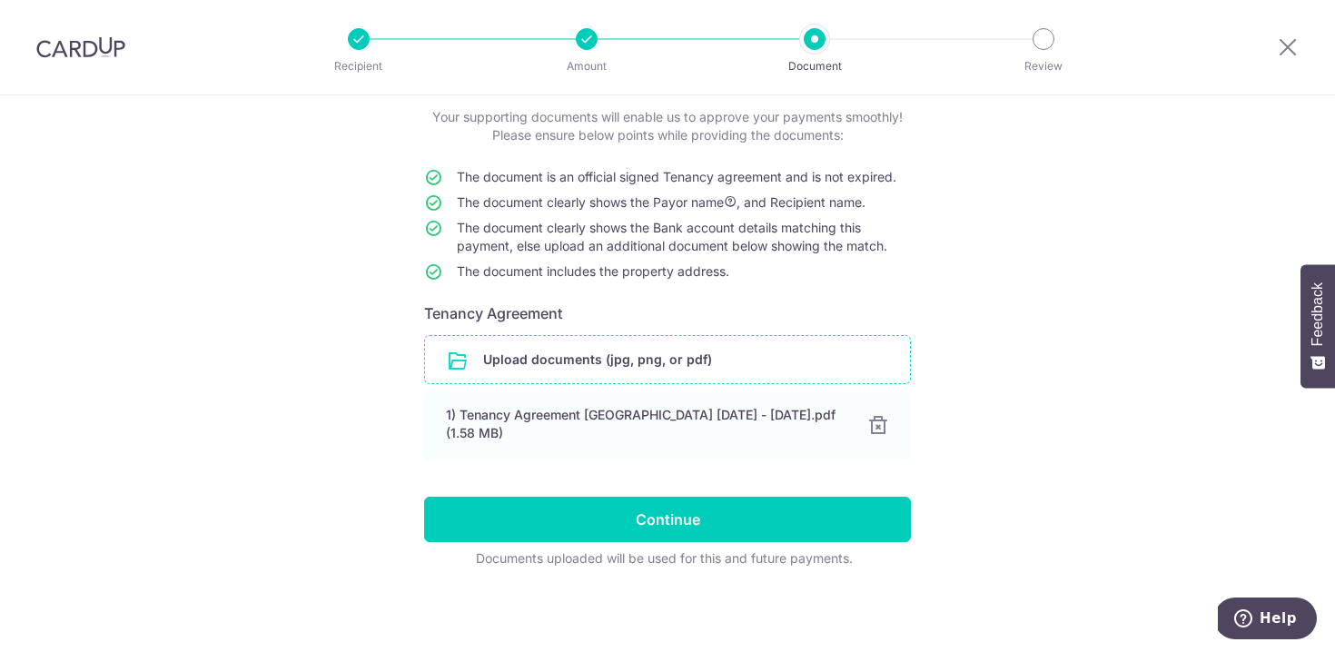
scroll to position [108, 0]
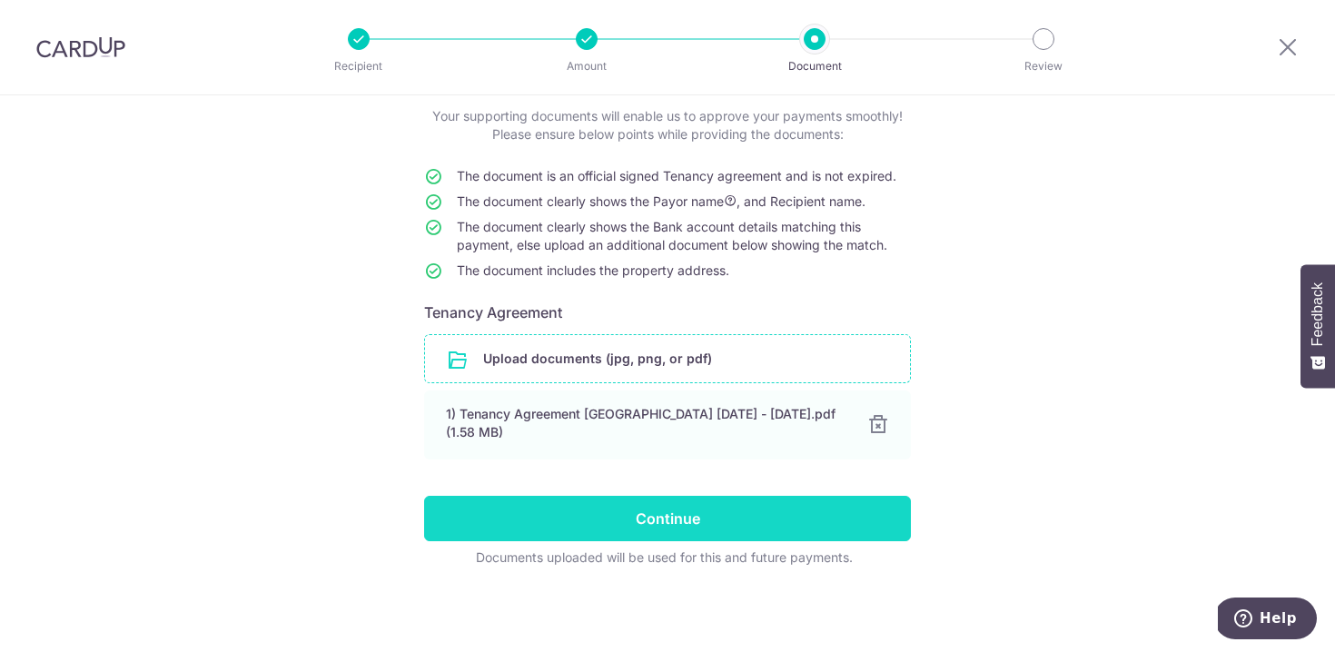
click at [641, 517] on input "Continue" at bounding box center [667, 518] width 487 height 45
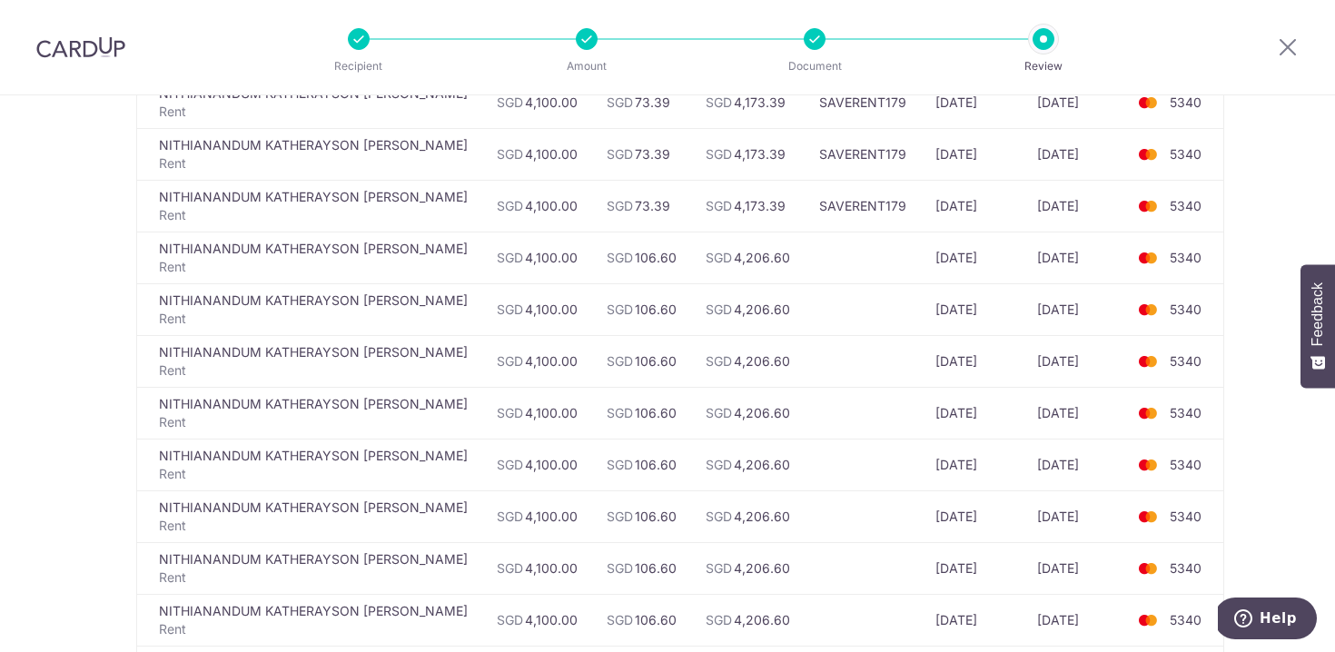
scroll to position [1144, 0]
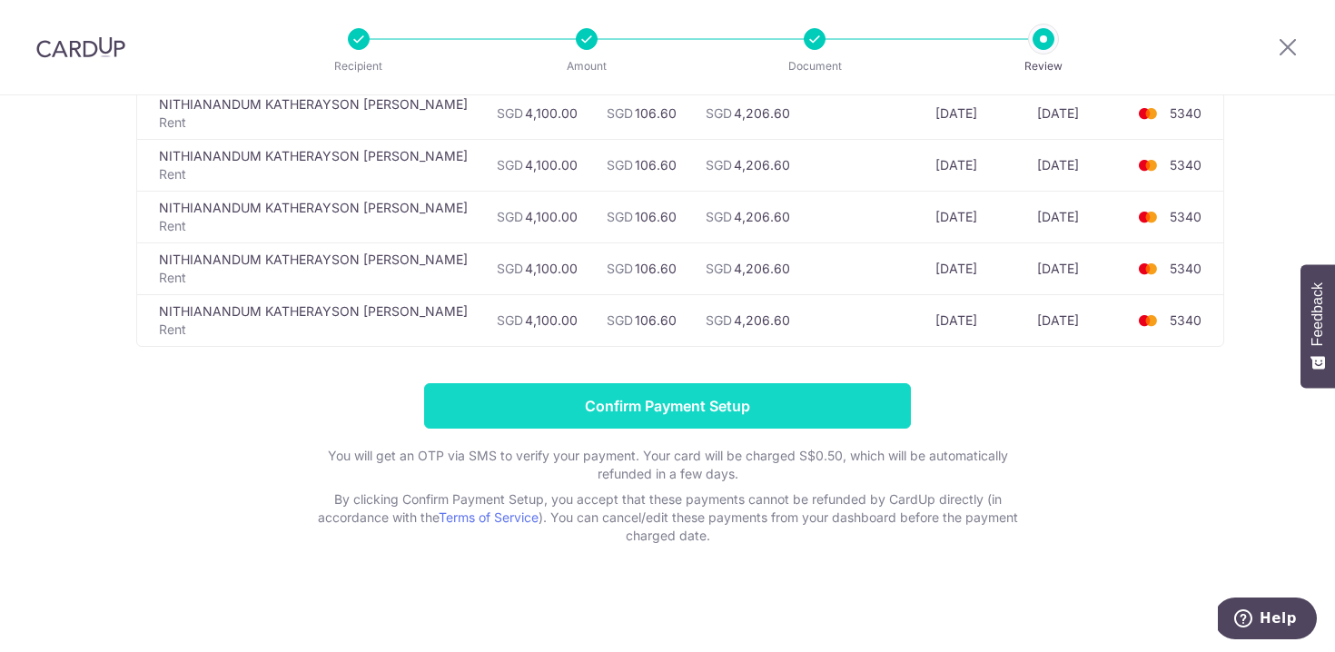
click at [664, 409] on input "Confirm Payment Setup" at bounding box center [667, 405] width 487 height 45
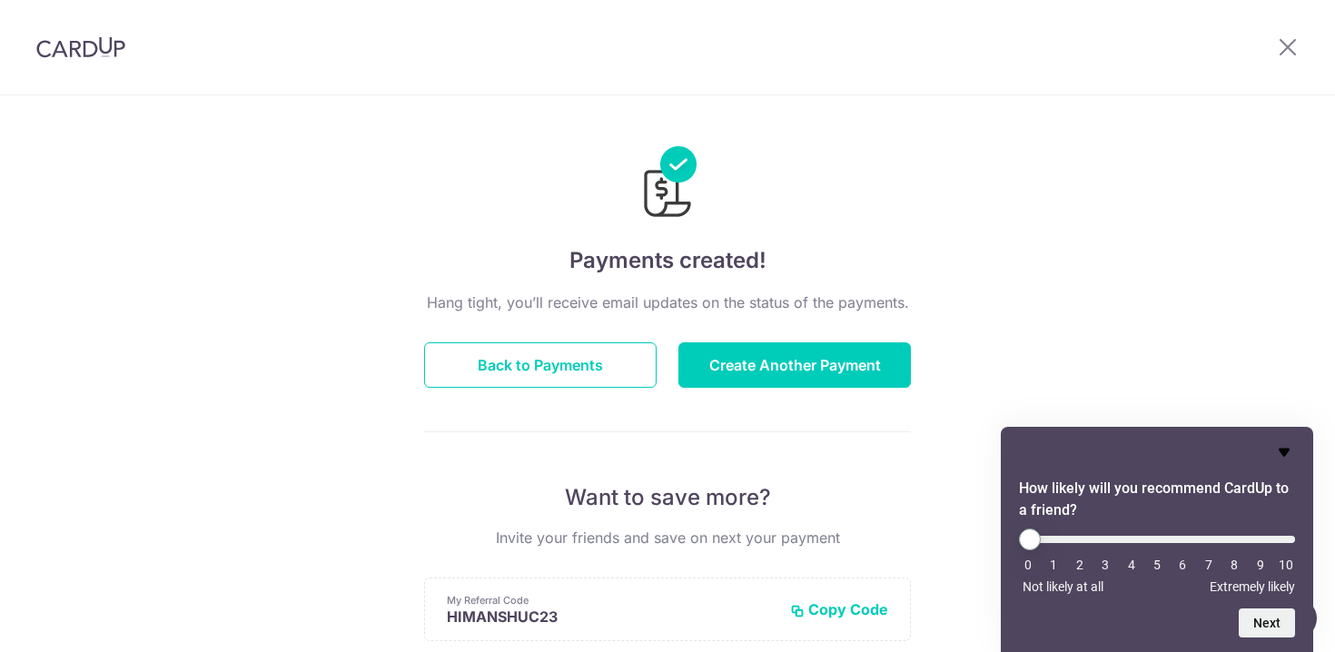
click at [1288, 452] on icon "Hide survey" at bounding box center [1284, 452] width 22 height 22
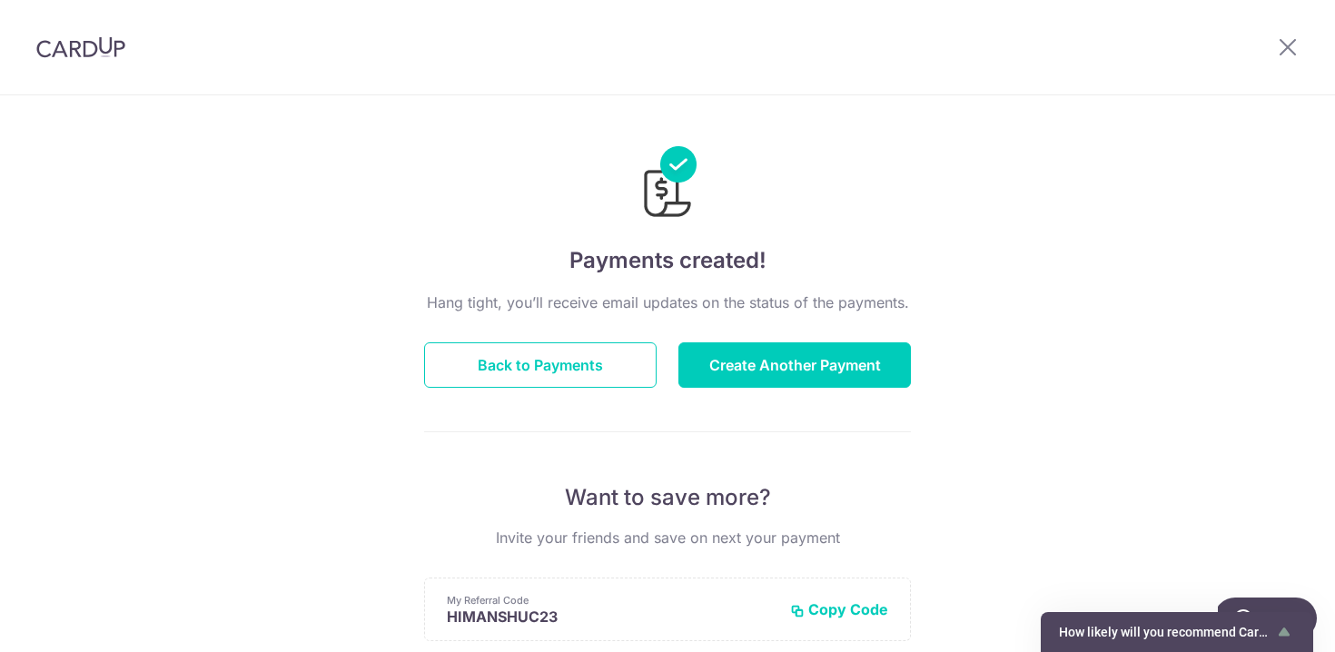
click at [1234, 222] on div "Payments created! Hang tight, you’ll receive email updates on the status of the…" at bounding box center [667, 580] width 1335 height 970
click at [588, 361] on button "Back to Payments" at bounding box center [540, 364] width 232 height 45
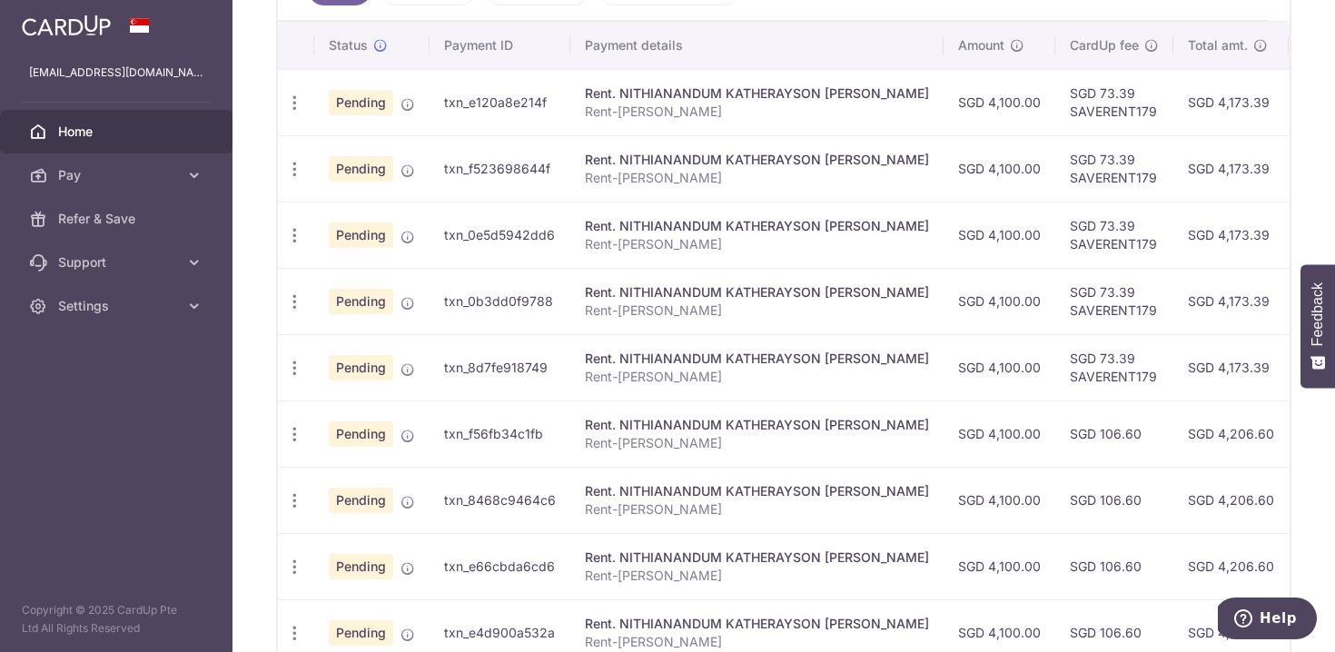
scroll to position [537, 0]
click at [833, 76] on td "Rent. NITHIANANDUM KATHERAYSON [PERSON_NAME] Rent-[GEOGRAPHIC_DATA]" at bounding box center [756, 104] width 373 height 66
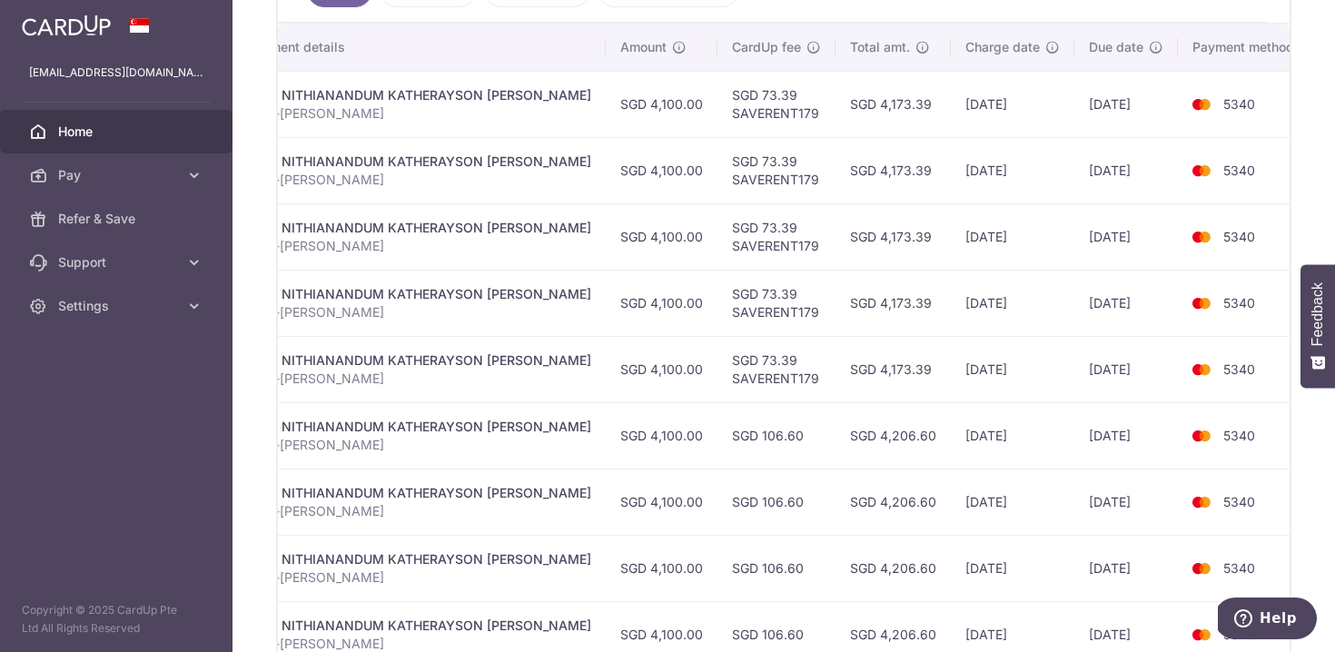
scroll to position [0, 341]
